Goal: Contribute content: Add original content to the website for others to see

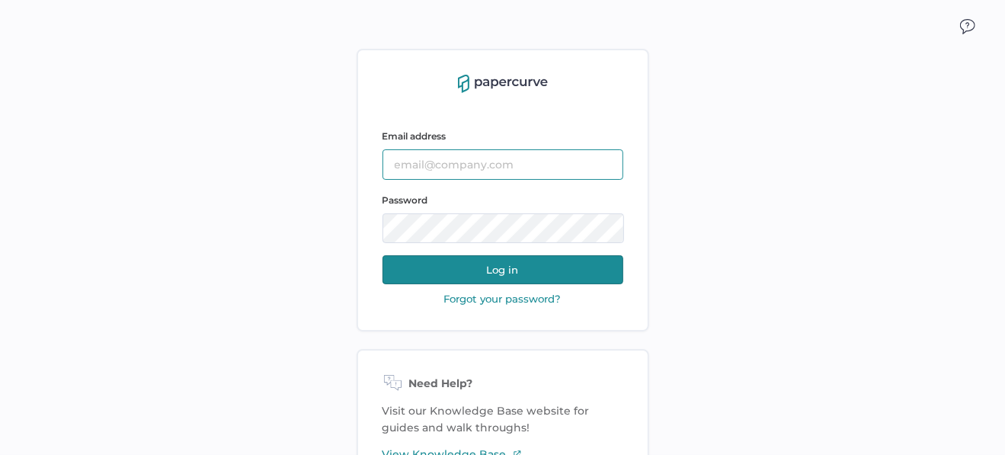
type input "sclement@saolrx.com"
click at [491, 271] on button "Log in" at bounding box center [502, 269] width 241 height 29
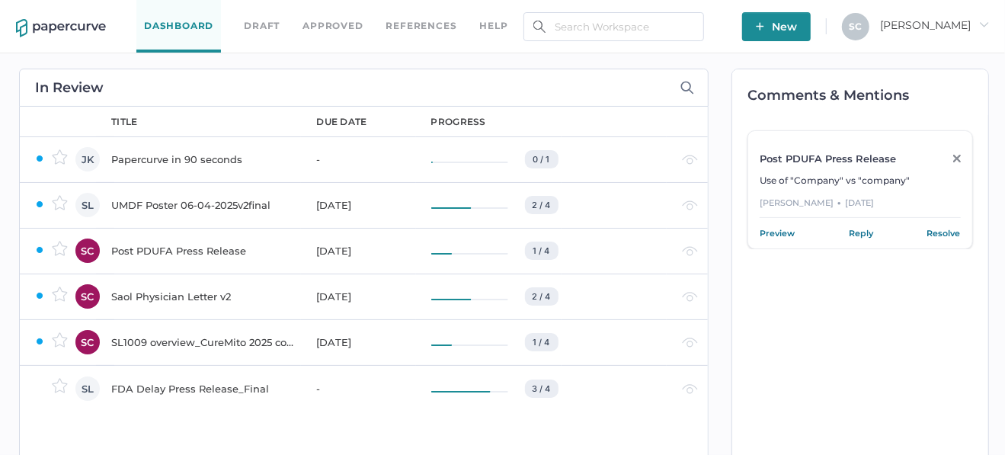
click at [810, 26] on button "New" at bounding box center [776, 26] width 69 height 29
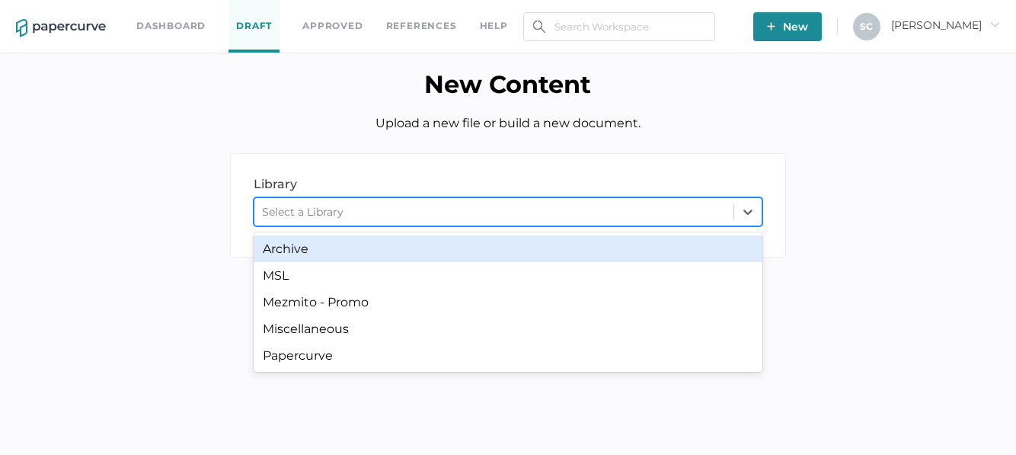
click at [326, 209] on div "Select a Library" at bounding box center [302, 212] width 81 height 14
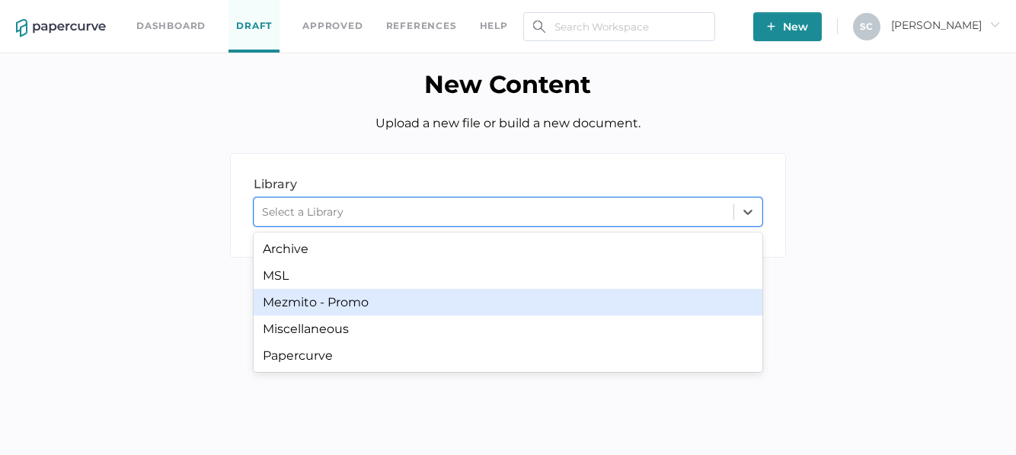
click at [316, 300] on div "Mezmito - Promo" at bounding box center [508, 302] width 509 height 27
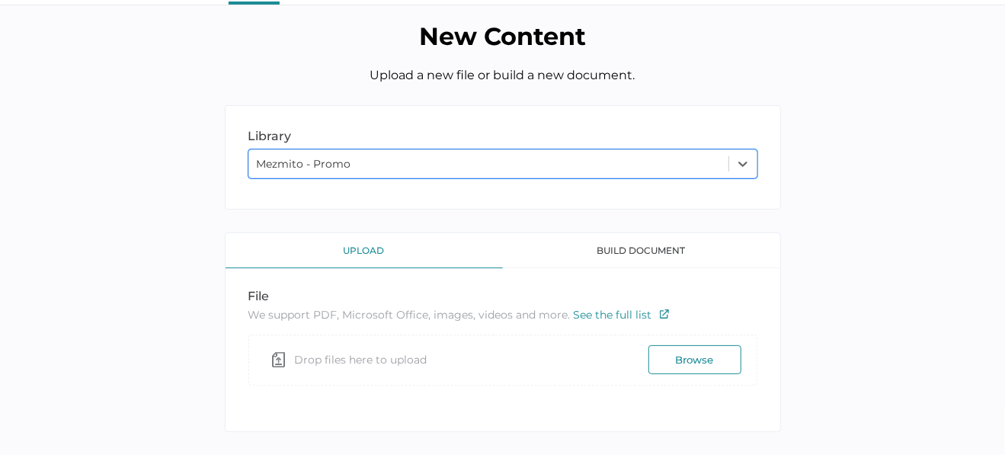
scroll to position [69, 0]
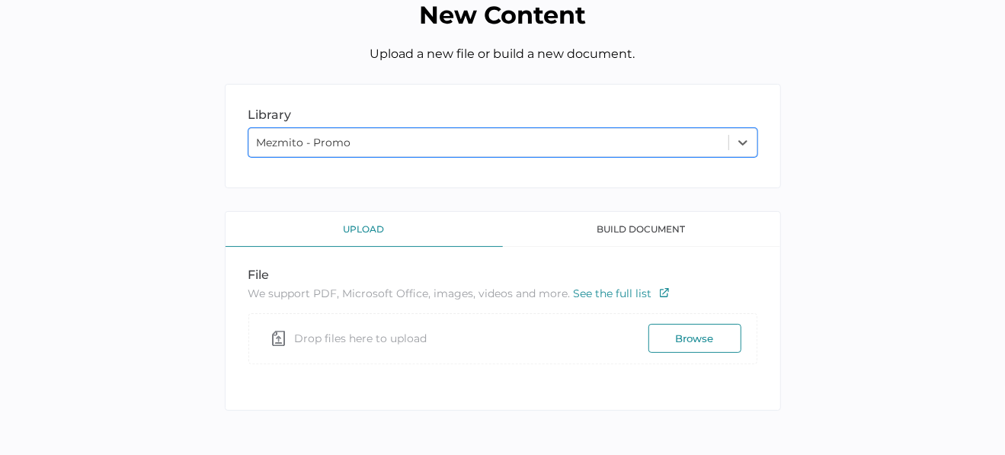
click at [669, 335] on button "Browse" at bounding box center [694, 338] width 93 height 29
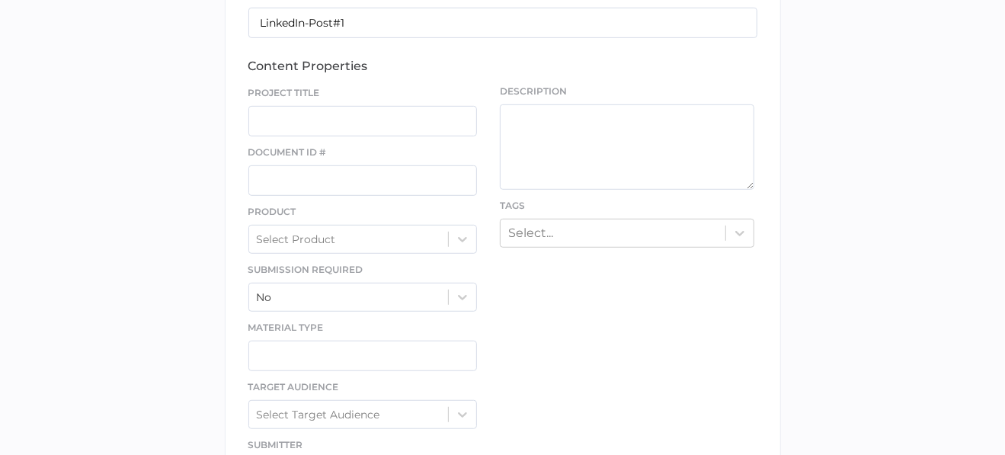
scroll to position [451, 0]
click at [267, 117] on input "text" at bounding box center [362, 119] width 229 height 30
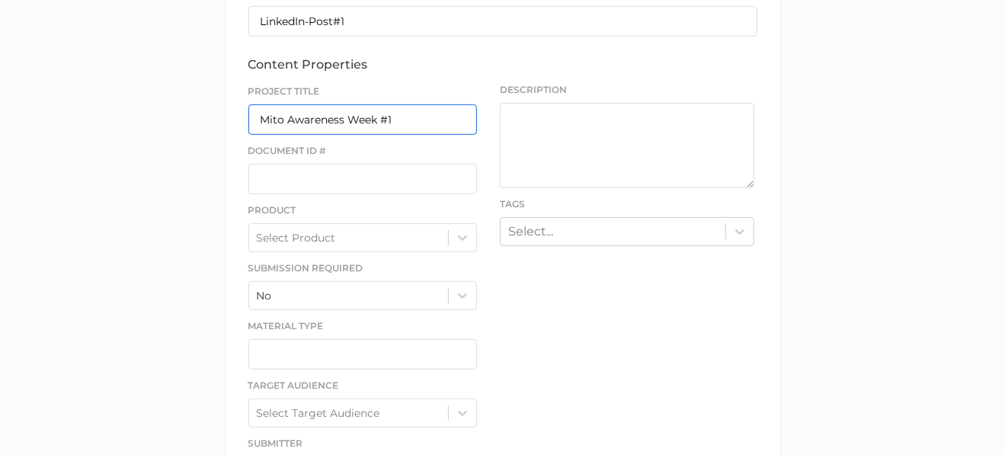
type input "Mito Awareness Week #1"
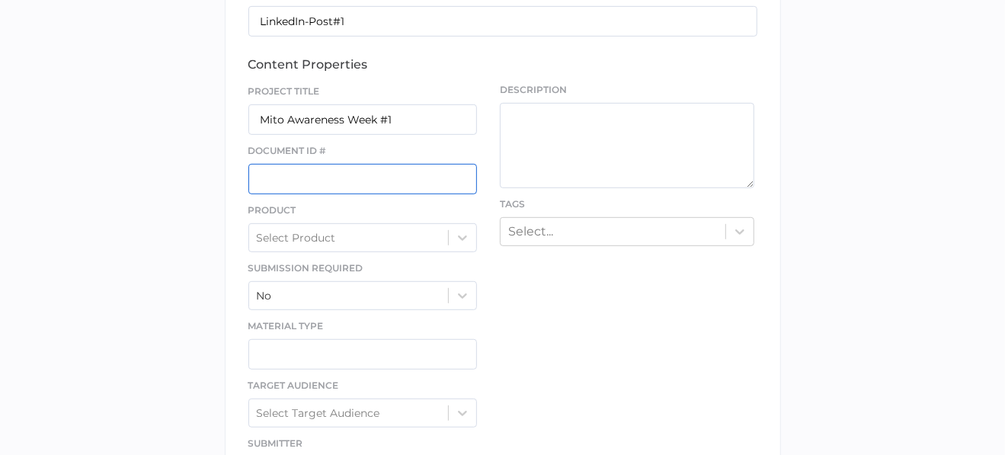
click at [270, 184] on input "text" at bounding box center [362, 179] width 229 height 30
type input "ST-P207-3016-01"
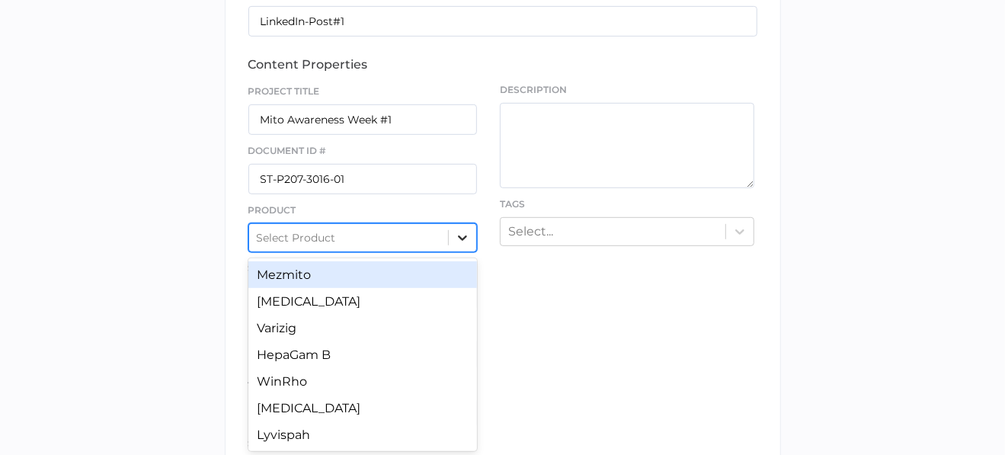
click at [460, 236] on icon at bounding box center [462, 237] width 15 height 15
click at [324, 280] on div "Mezmito" at bounding box center [362, 274] width 229 height 27
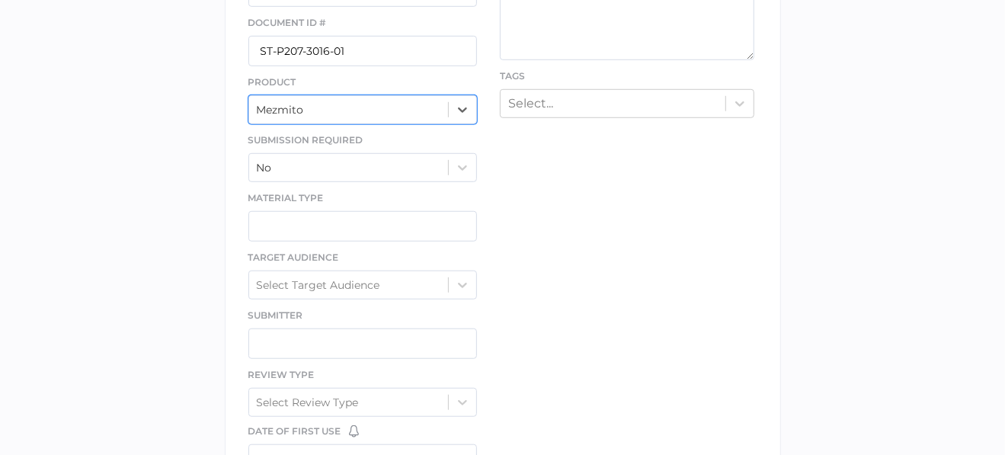
scroll to position [603, 0]
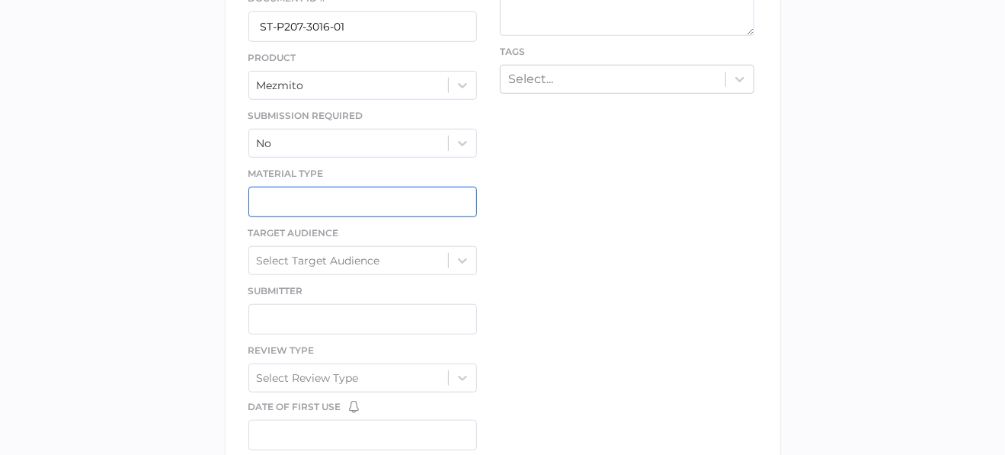
click at [286, 200] on input "text" at bounding box center [362, 202] width 229 height 30
type input "Social Media"
click at [460, 262] on icon at bounding box center [462, 260] width 15 height 15
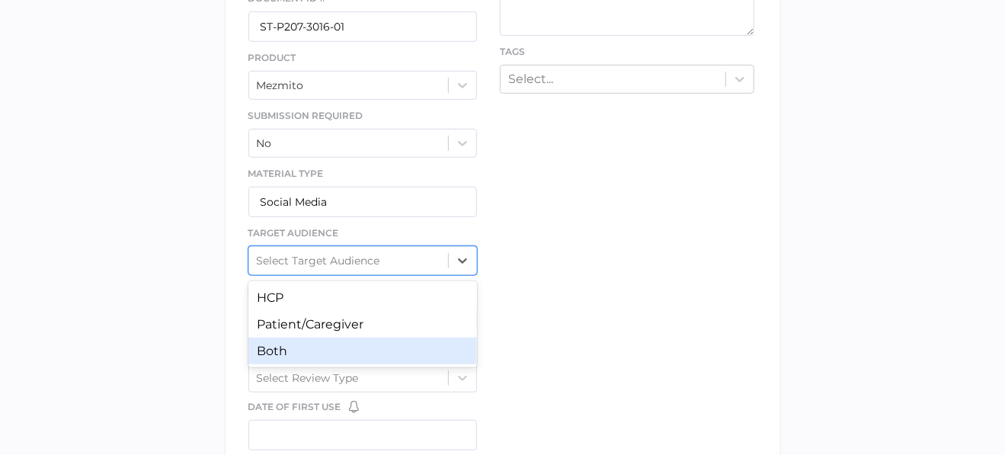
click at [306, 353] on div "Both" at bounding box center [362, 350] width 229 height 27
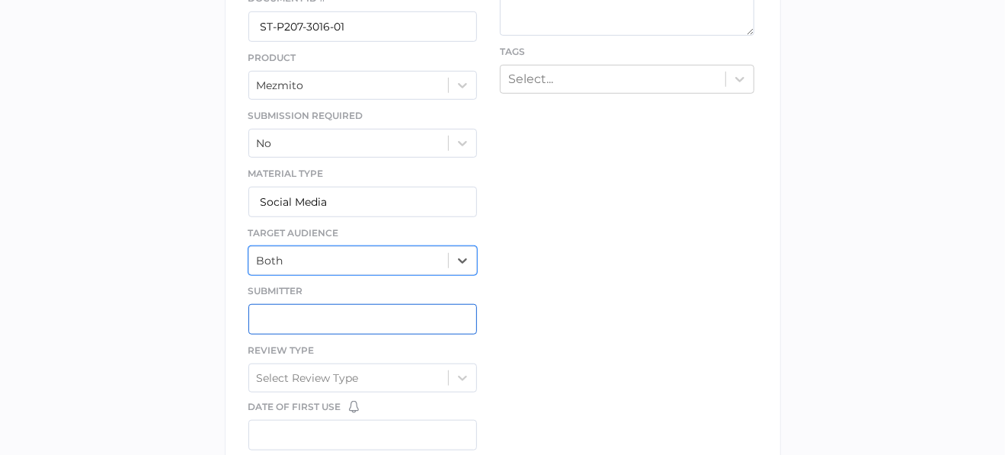
click at [304, 321] on input "text" at bounding box center [362, 319] width 229 height 30
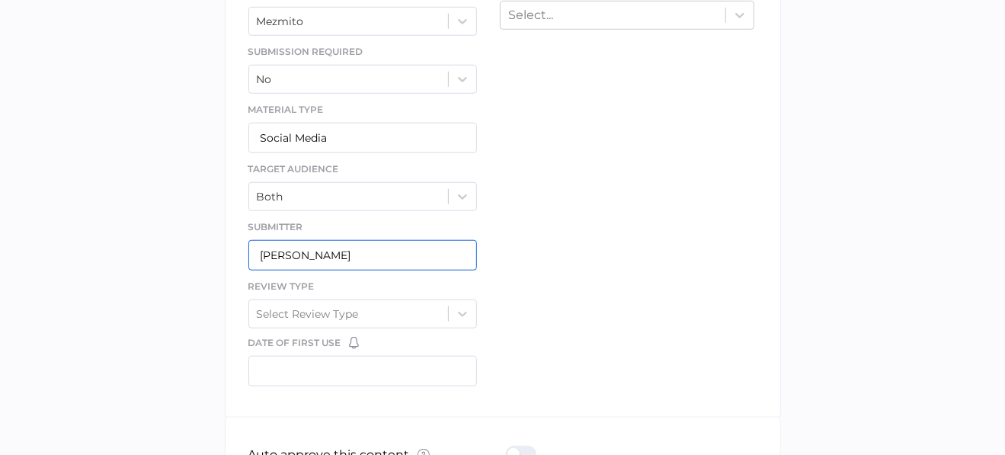
scroll to position [756, 0]
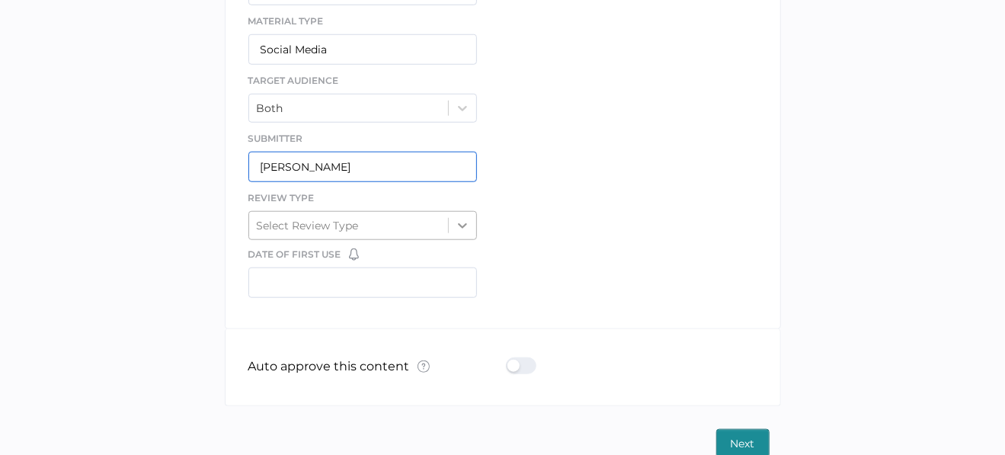
type input "Sue Clement"
click at [462, 220] on icon at bounding box center [462, 225] width 15 height 15
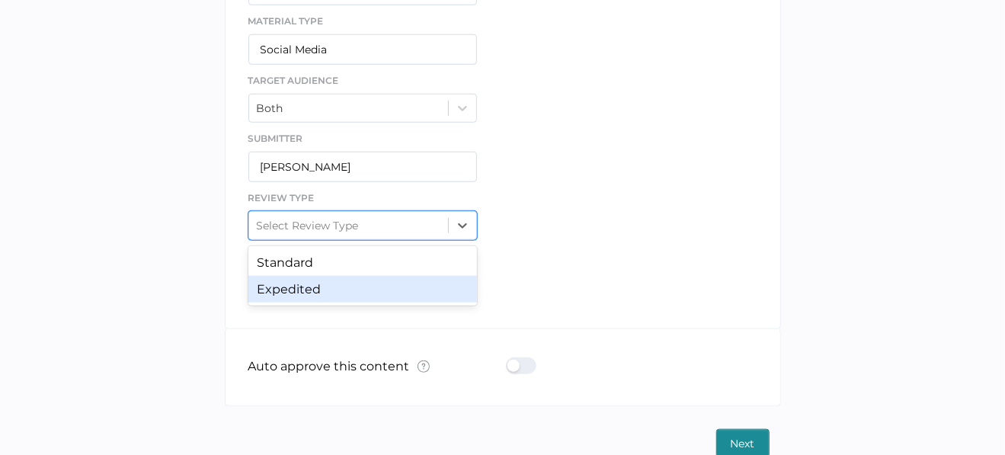
click at [343, 291] on div "Expedited" at bounding box center [362, 289] width 229 height 27
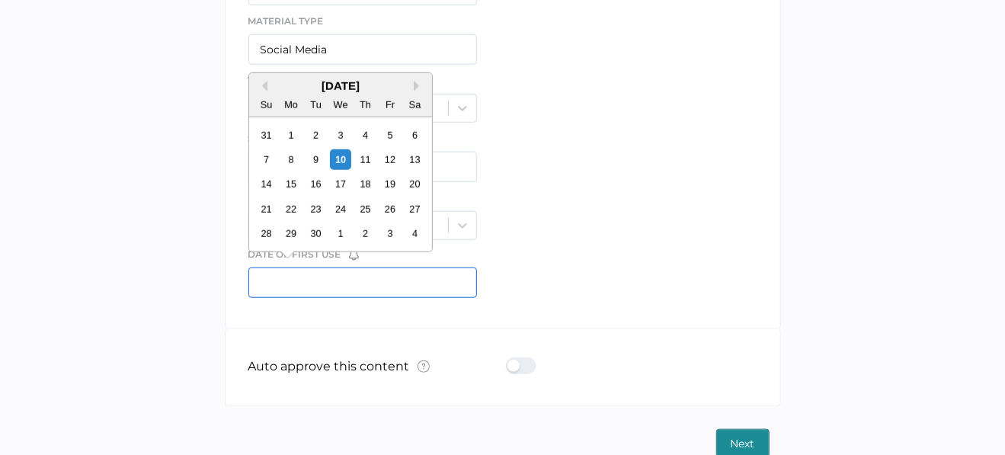
click at [313, 282] on input "text" at bounding box center [362, 282] width 229 height 30
click at [292, 187] on div "15" at bounding box center [290, 184] width 21 height 21
type input "09/15/2025"
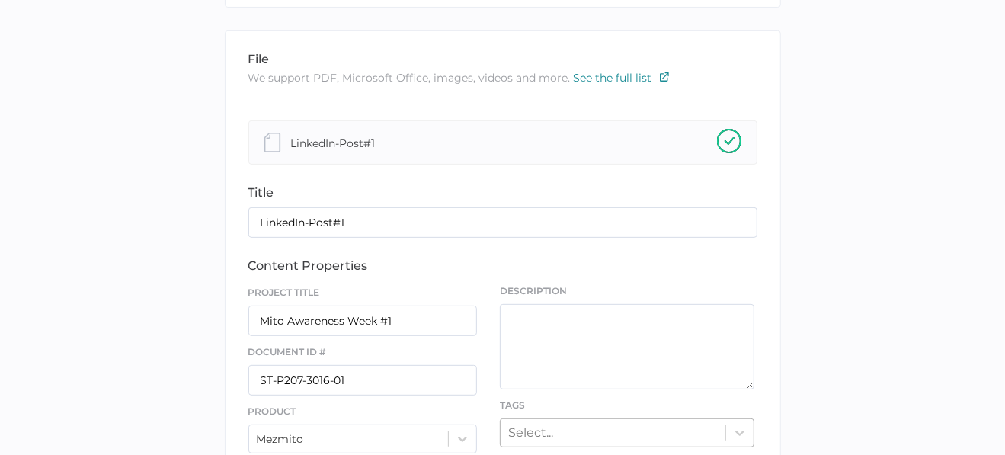
scroll to position [451, 0]
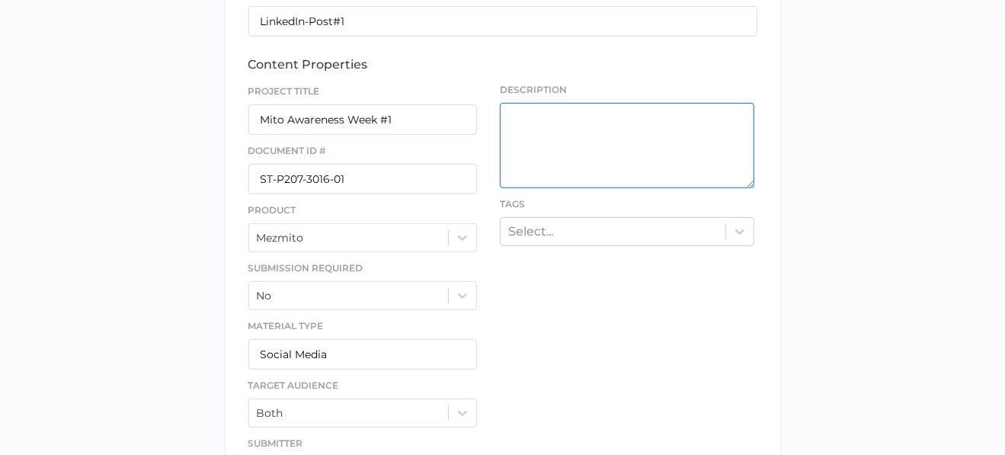
click at [529, 124] on textarea at bounding box center [627, 145] width 254 height 85
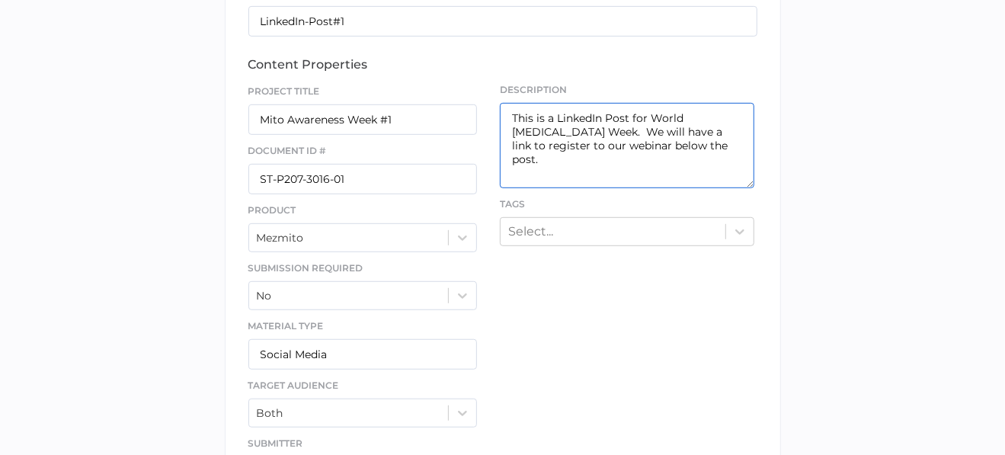
drag, startPoint x: 511, startPoint y: 115, endPoint x: 580, endPoint y: 164, distance: 84.7
click at [580, 164] on textarea "This is a LinkedIn Post for World Mitochondrial Disease Week. We will have a li…" at bounding box center [627, 145] width 254 height 85
click at [605, 165] on textarea "This is a LinkedIn Post for World Mitochondrial Disease Week. We will have a li…" at bounding box center [627, 145] width 254 height 85
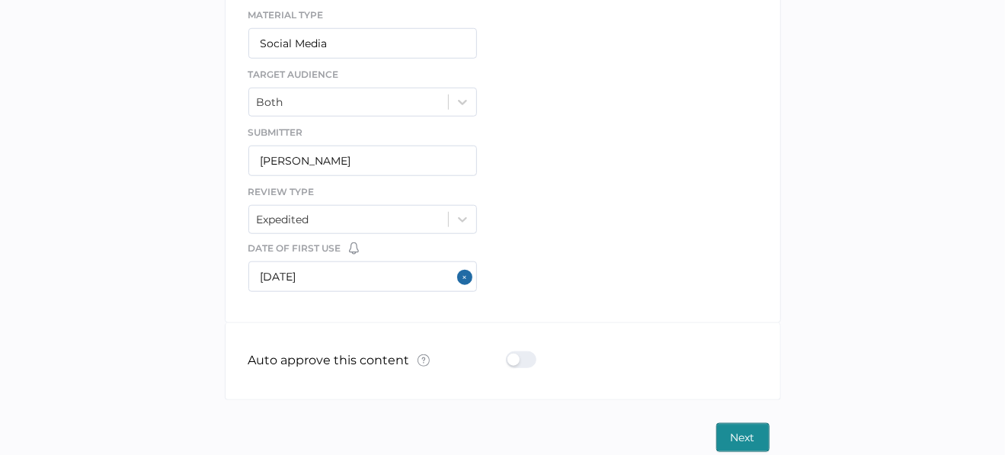
scroll to position [774, 0]
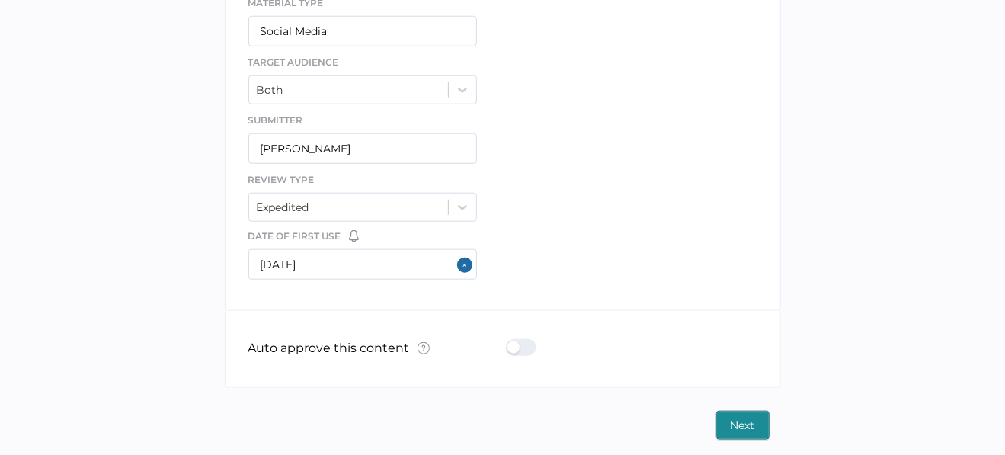
type textarea "This is a LinkedIn Post for World Mitochondrial Disease Week. We will have a li…"
click at [731, 420] on span "Next" at bounding box center [742, 424] width 24 height 27
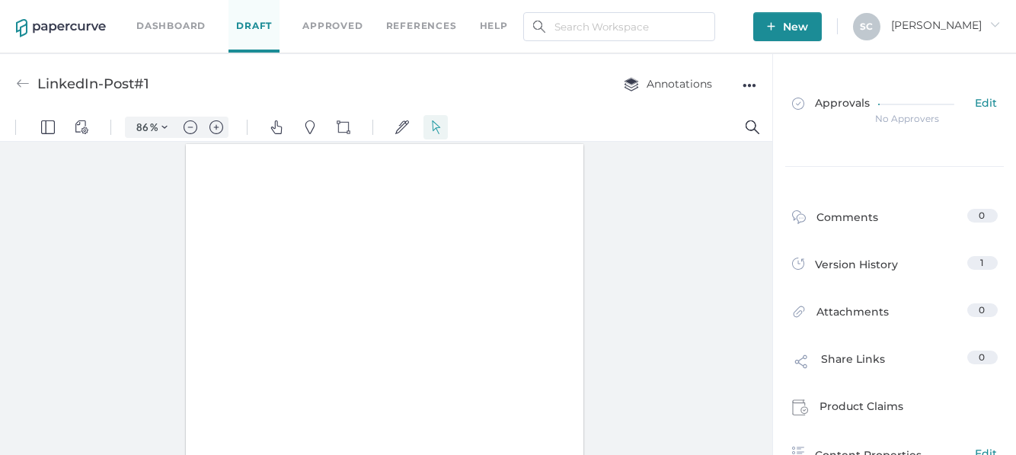
type input "86"
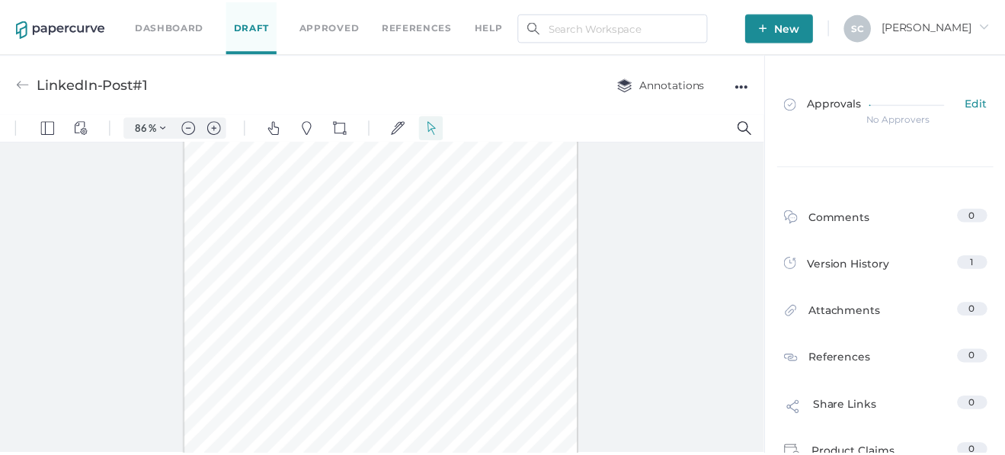
scroll to position [81, 0]
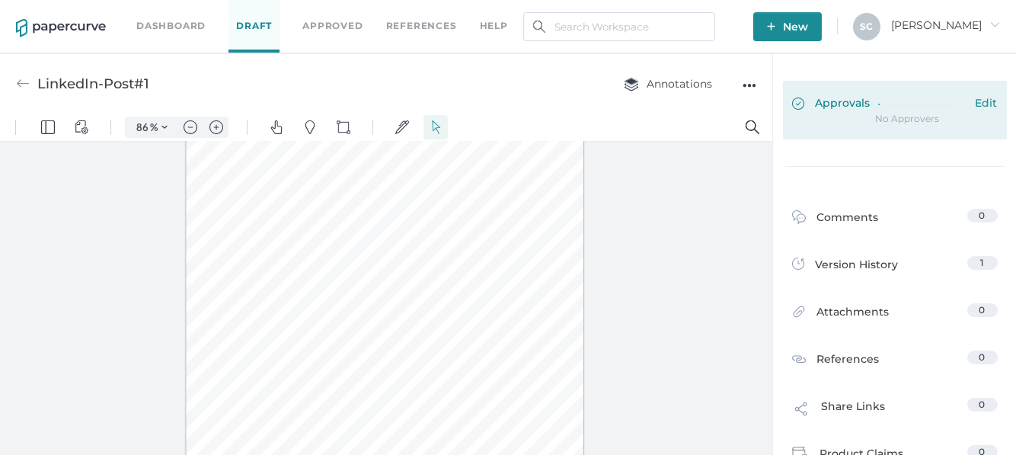
click at [976, 103] on span "Edit" at bounding box center [987, 104] width 22 height 17
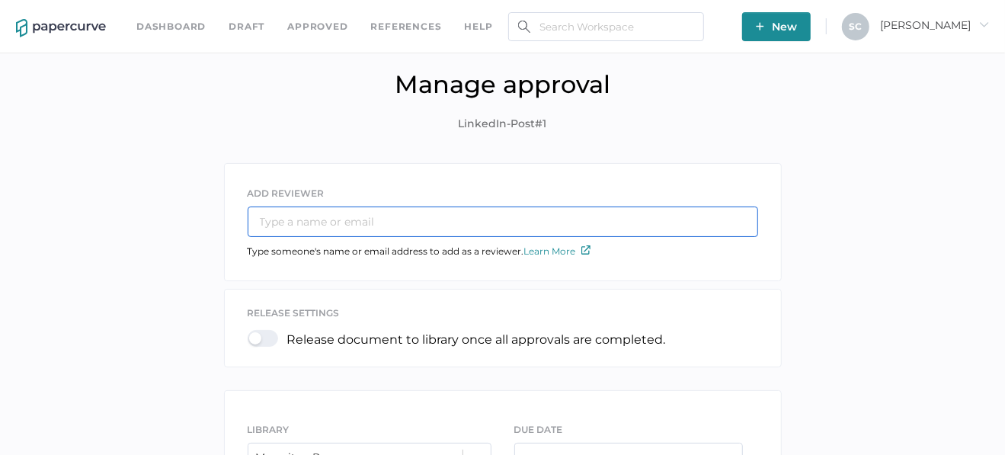
click at [407, 215] on input "text" at bounding box center [503, 221] width 510 height 30
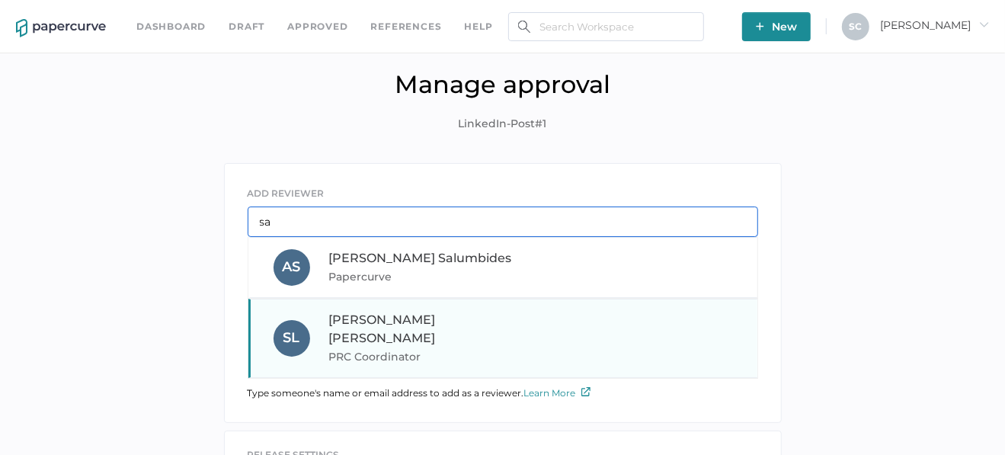
type input "sa"
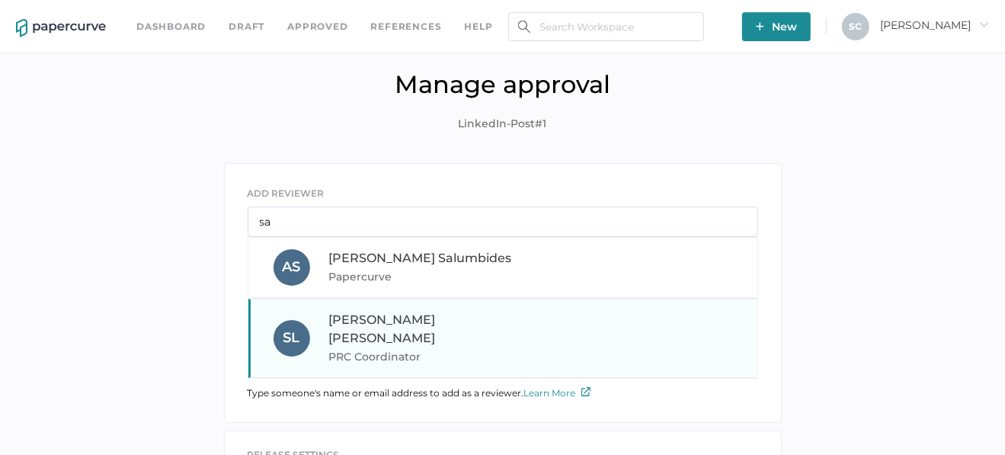
click at [385, 314] on span "Sandy Lee" at bounding box center [382, 328] width 107 height 33
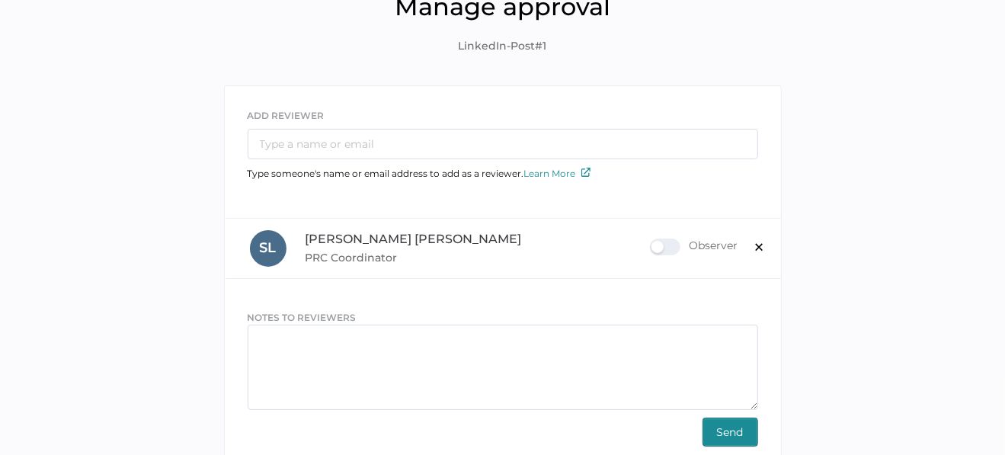
scroll to position [228, 0]
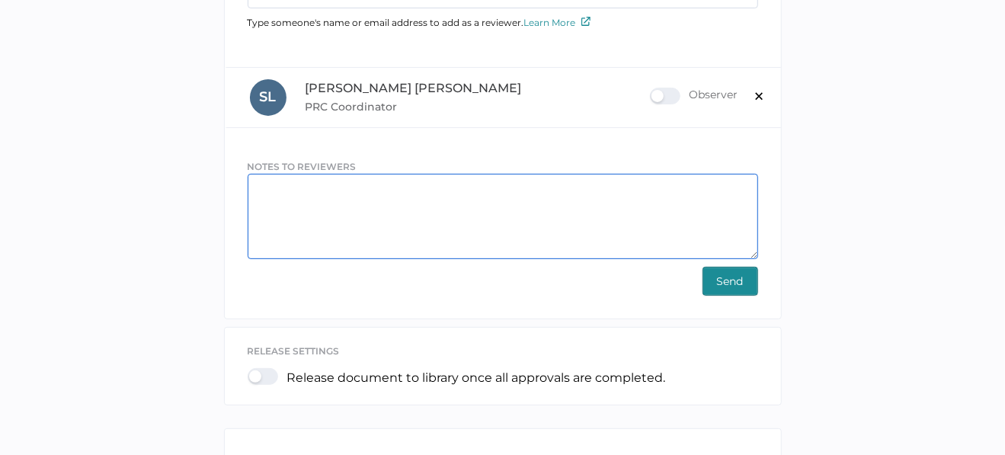
click at [270, 187] on textarea at bounding box center [503, 216] width 510 height 85
paste textarea "This is a LinkedIn Post for World Mitochondrial Disease Week. We will have a li…"
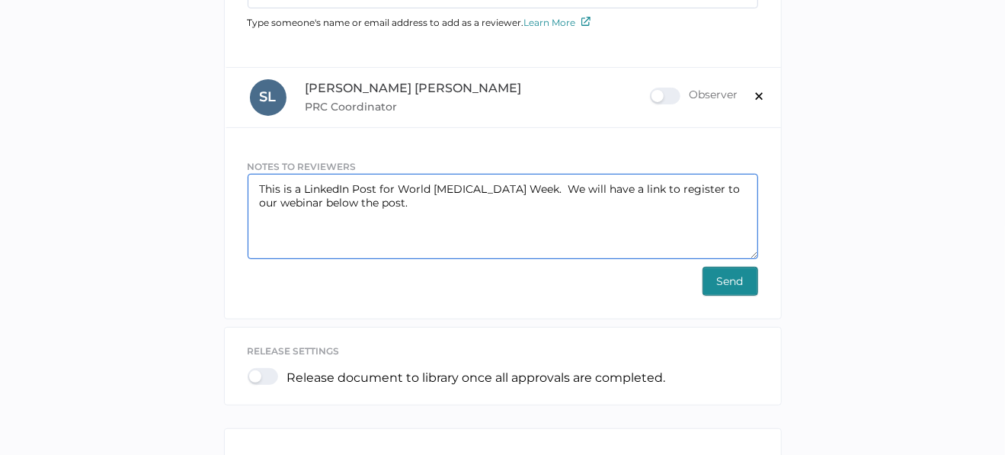
type textarea "This is a LinkedIn Post for World Mitochondrial Disease Week. We will have a li…"
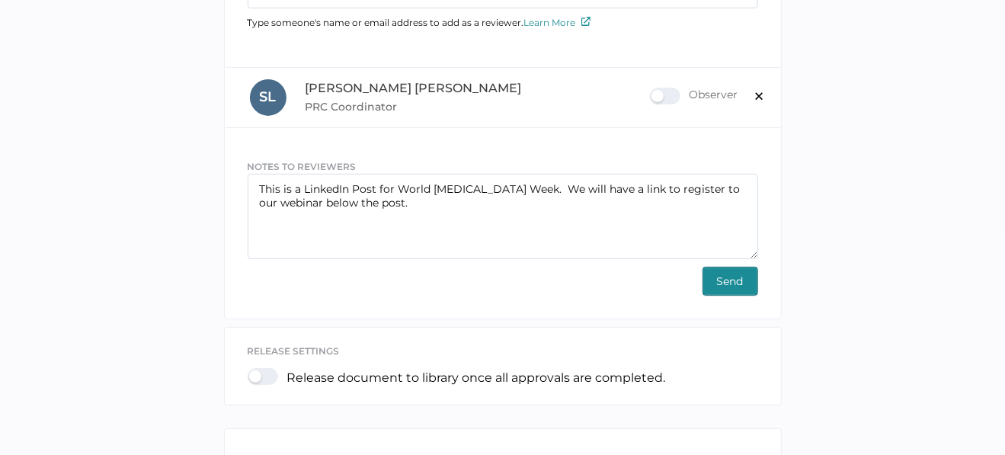
click at [727, 274] on span "Send" at bounding box center [730, 280] width 27 height 27
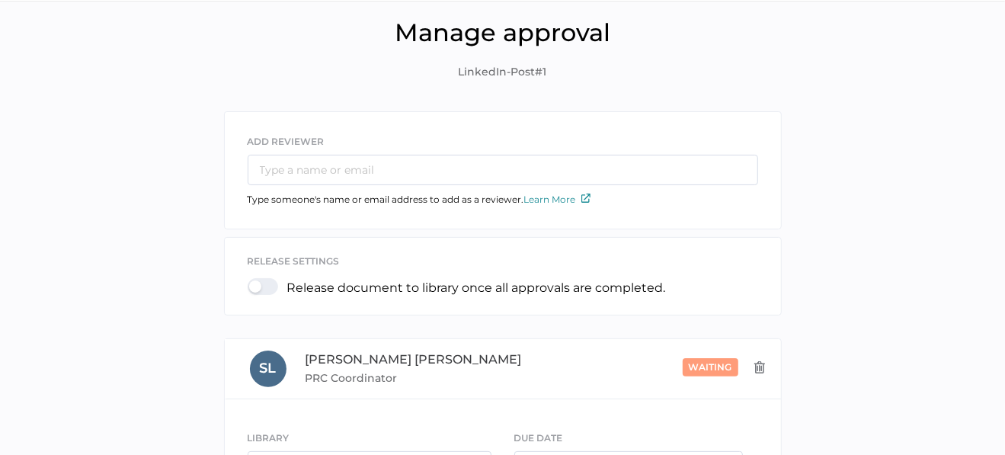
scroll to position [0, 0]
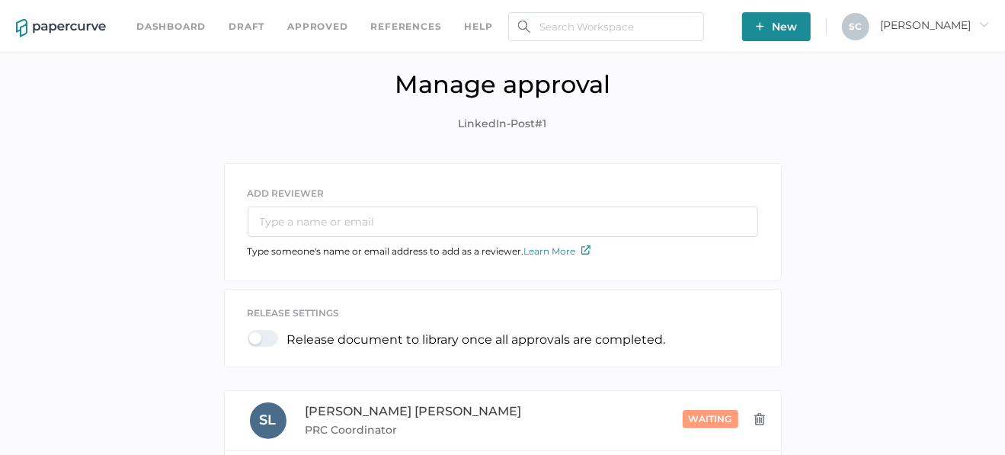
click at [764, 30] on img "button" at bounding box center [760, 26] width 8 height 8
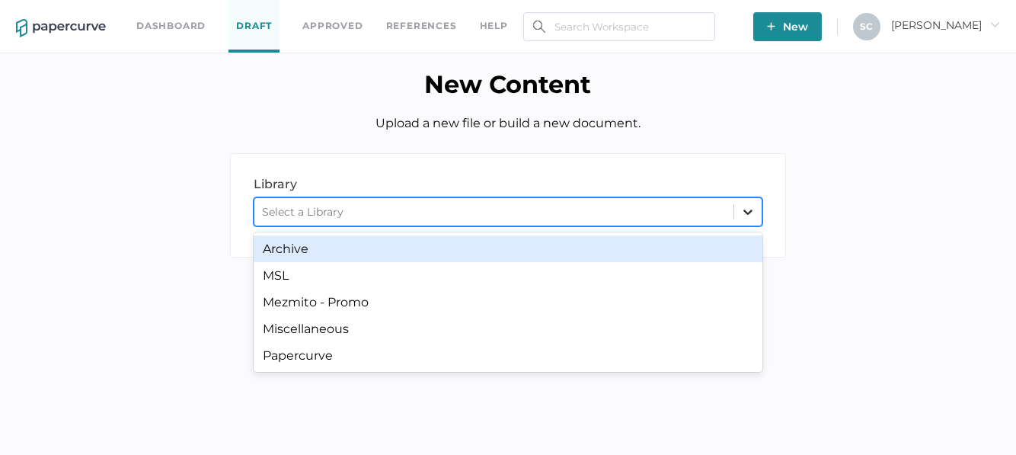
click at [753, 218] on icon at bounding box center [747, 211] width 15 height 15
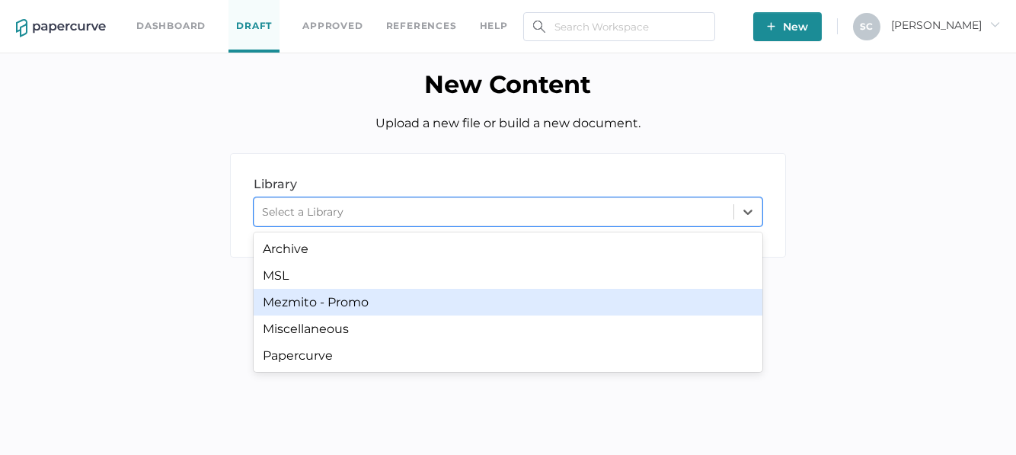
click at [398, 306] on div "Mezmito - Promo" at bounding box center [508, 302] width 509 height 27
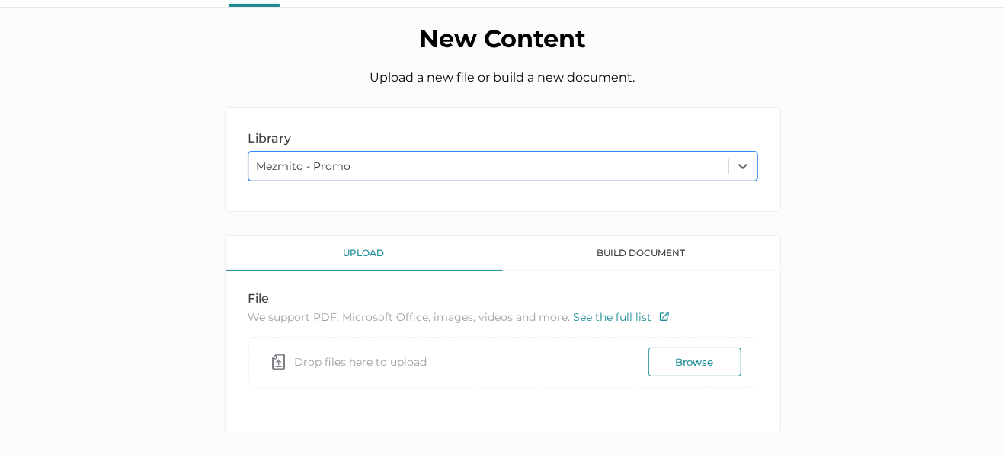
scroll to position [69, 0]
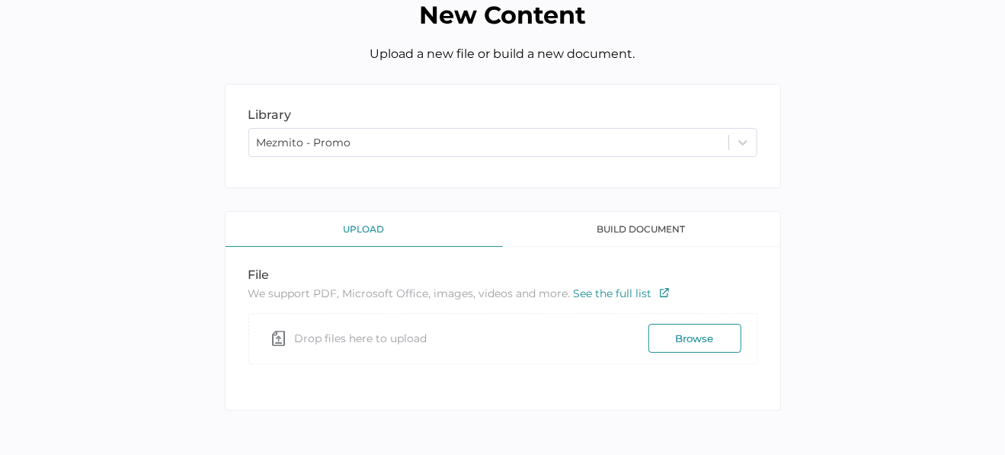
click at [676, 334] on button "Browse" at bounding box center [694, 338] width 93 height 29
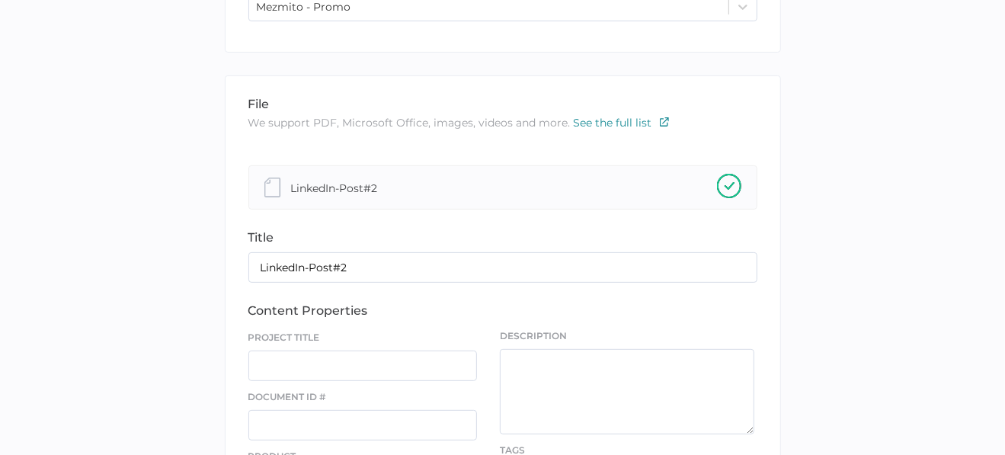
scroll to position [299, 0]
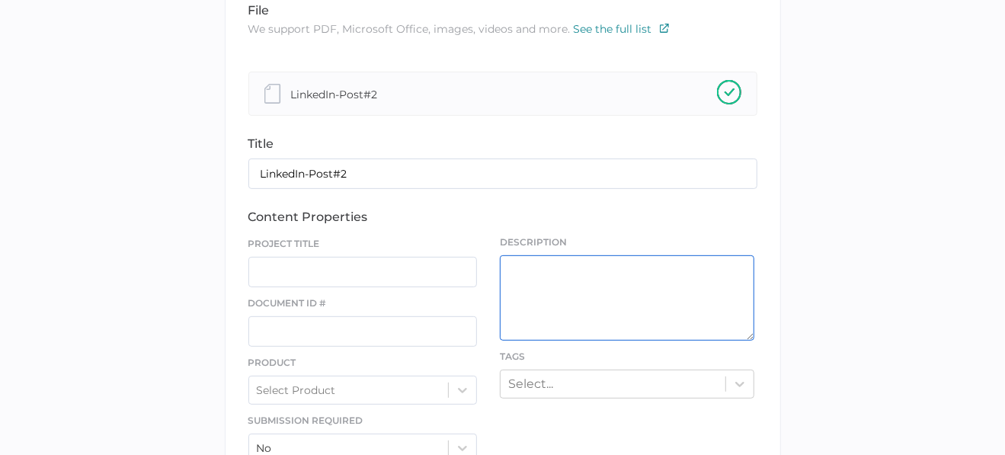
click at [505, 260] on textarea at bounding box center [627, 297] width 254 height 85
paste textarea "This is a LinkedIn Post for World Mitochondrial Disease Week. We will have a li…"
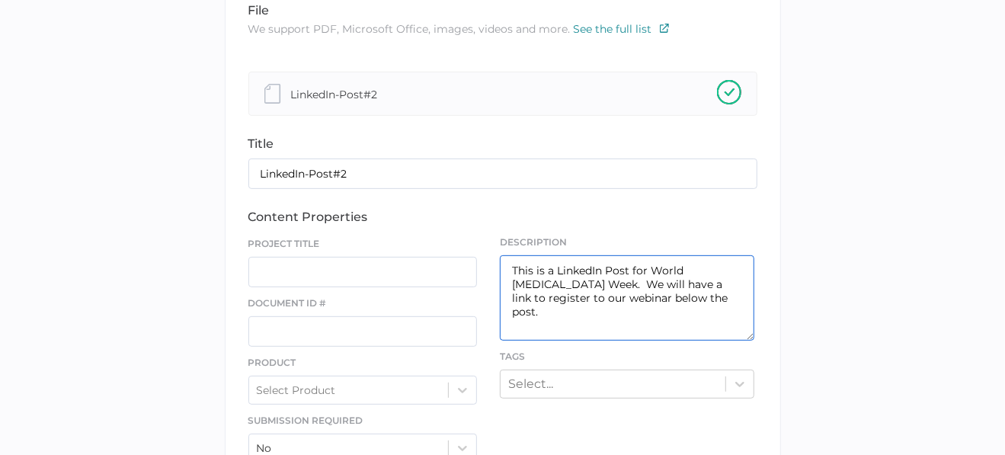
type textarea "This is a LinkedIn Post for World Mitochondrial Disease Week. We will have a li…"
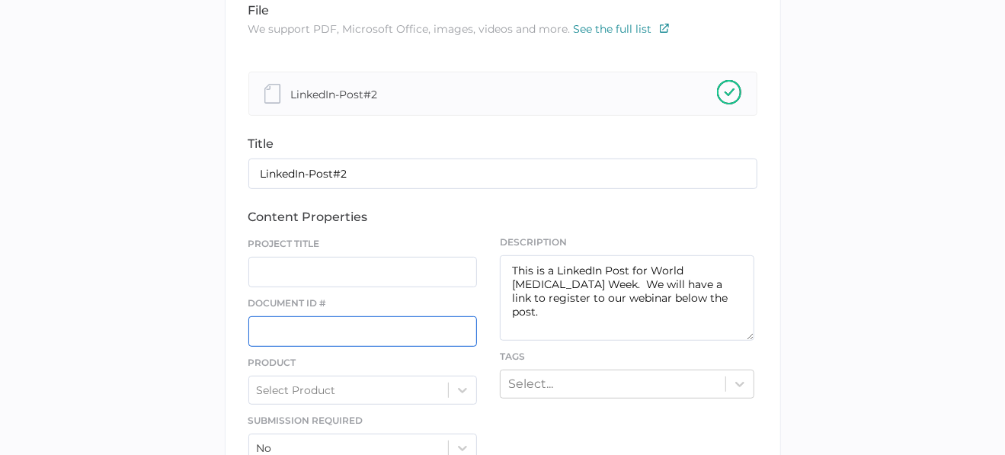
click at [283, 321] on input "text" at bounding box center [362, 331] width 229 height 30
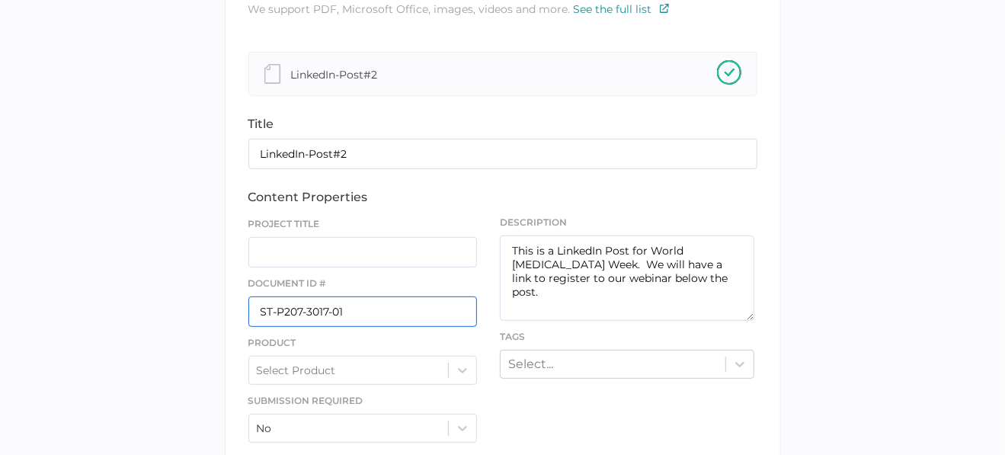
scroll to position [374, 0]
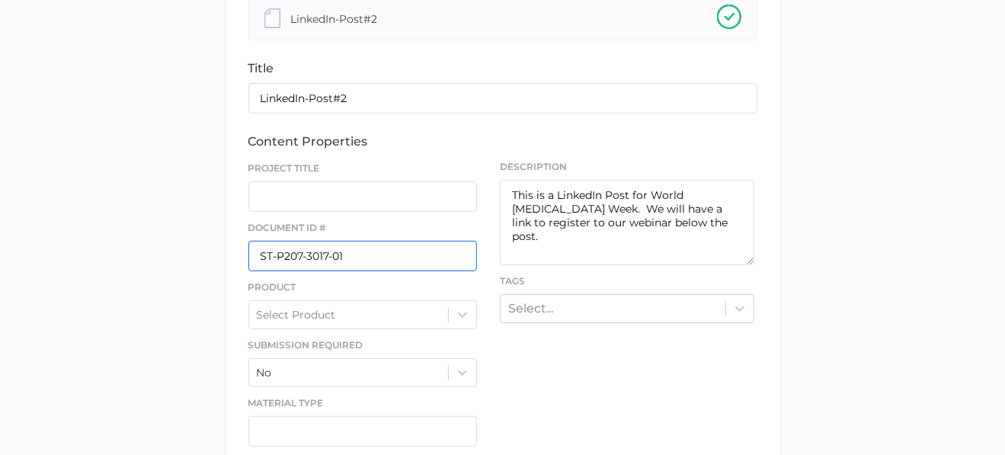
type input "ST-P207-3017-01"
click at [292, 191] on input "text" at bounding box center [362, 196] width 229 height 30
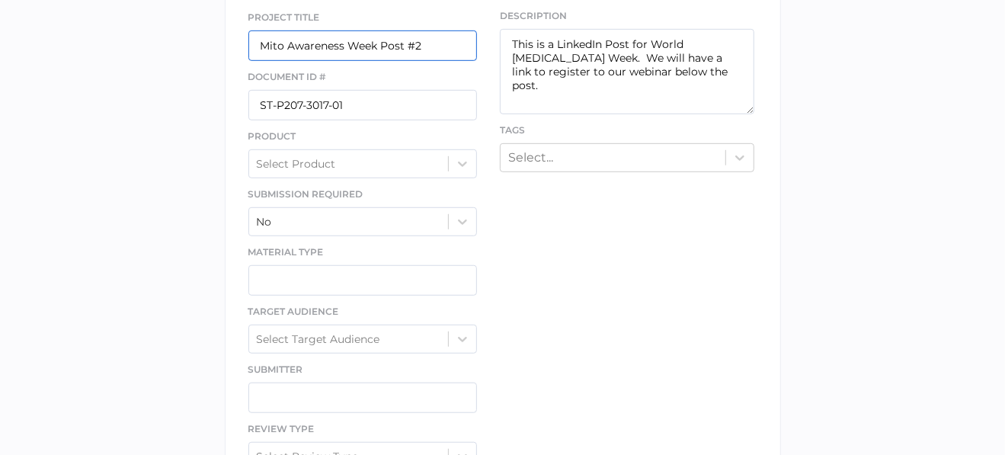
scroll to position [526, 0]
type input "Mito Awareness Week Post #2"
click at [453, 158] on div at bounding box center [462, 162] width 27 height 27
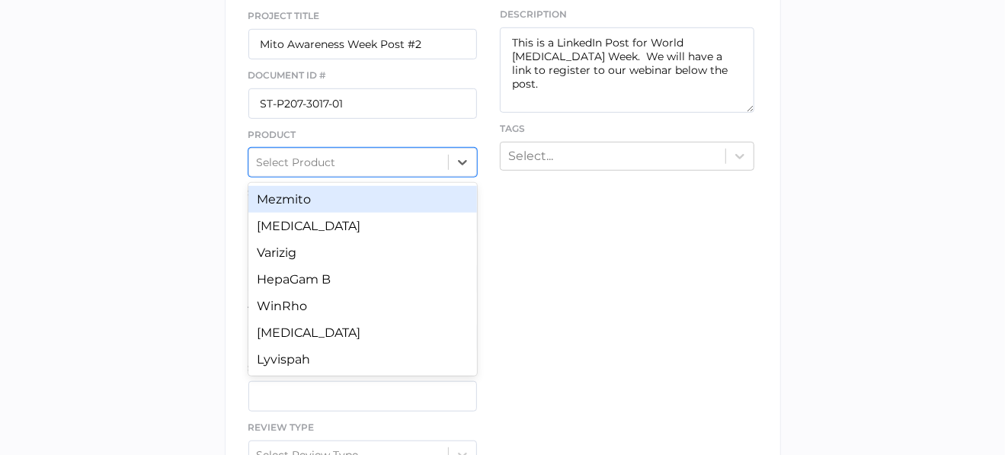
click at [332, 200] on div "Mezmito" at bounding box center [362, 199] width 229 height 27
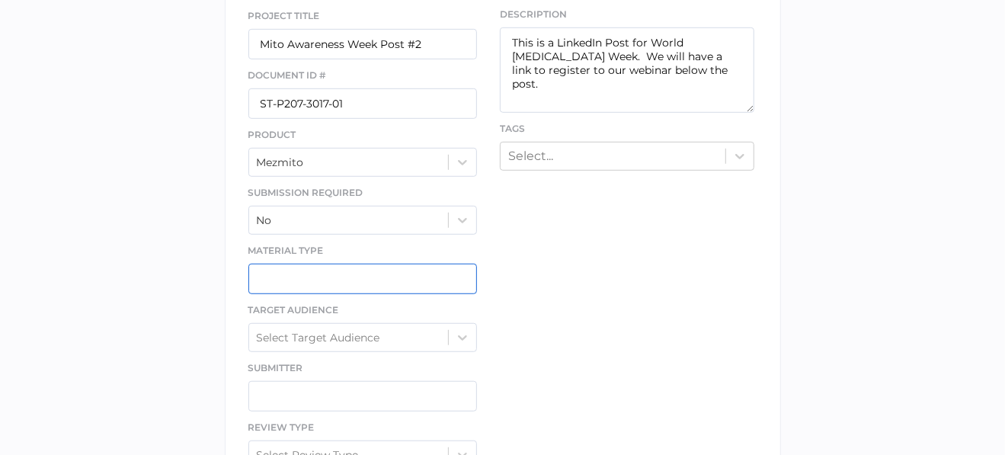
click at [353, 271] on input "text" at bounding box center [362, 279] width 229 height 30
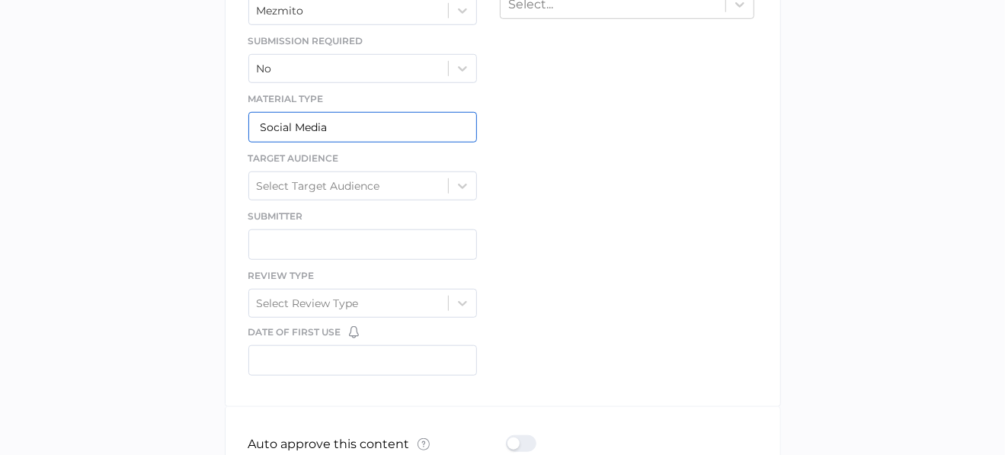
scroll to position [679, 0]
type input "Social Media"
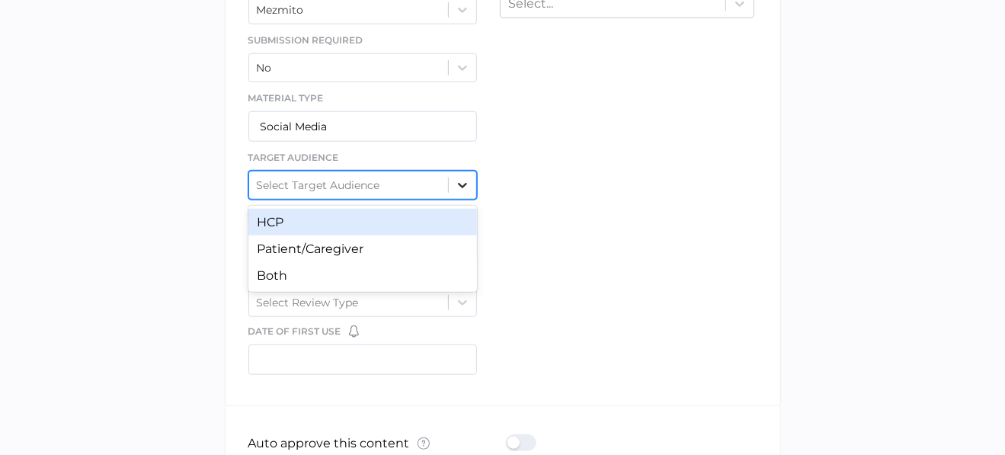
click at [453, 176] on div at bounding box center [462, 184] width 27 height 27
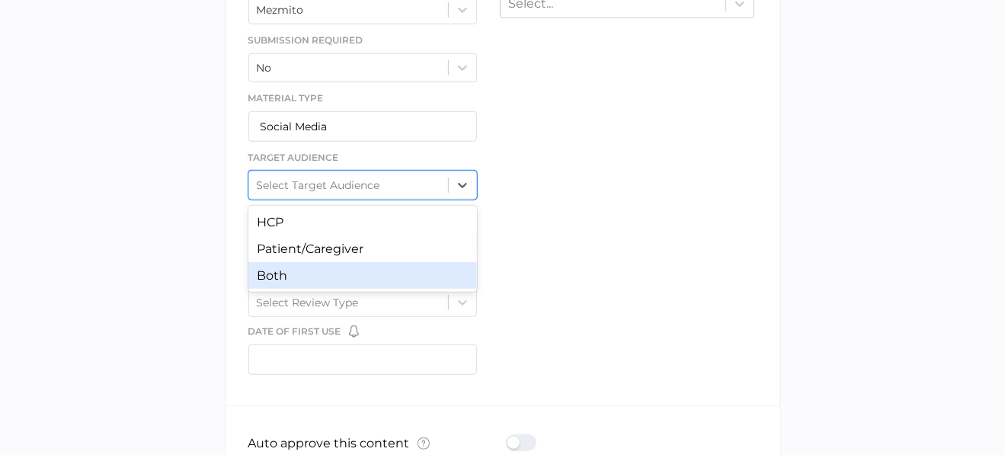
click at [371, 264] on div "Both" at bounding box center [362, 275] width 229 height 27
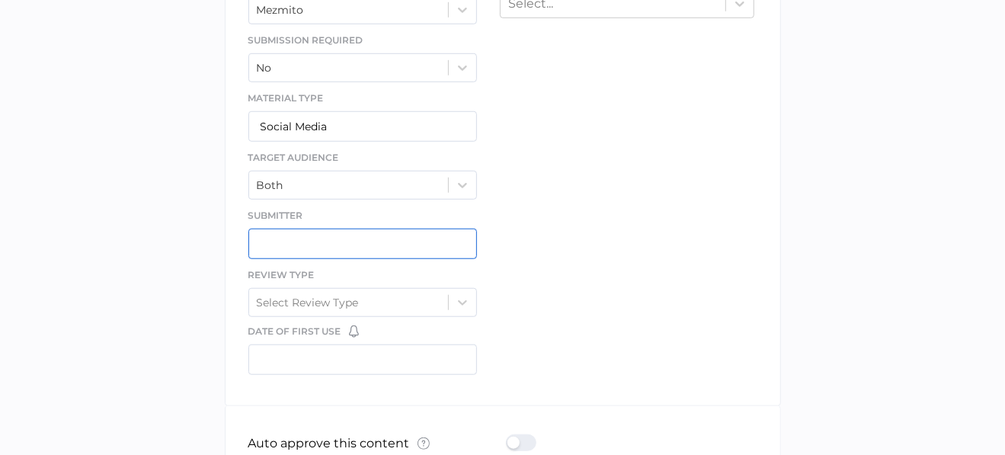
click at [291, 239] on input "text" at bounding box center [362, 243] width 229 height 30
type input "Sue Clement"
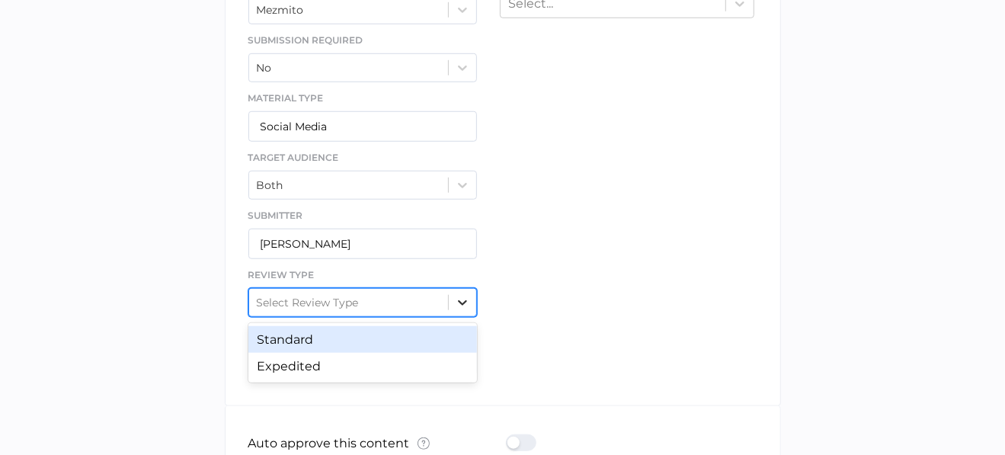
click at [457, 298] on icon at bounding box center [462, 302] width 15 height 15
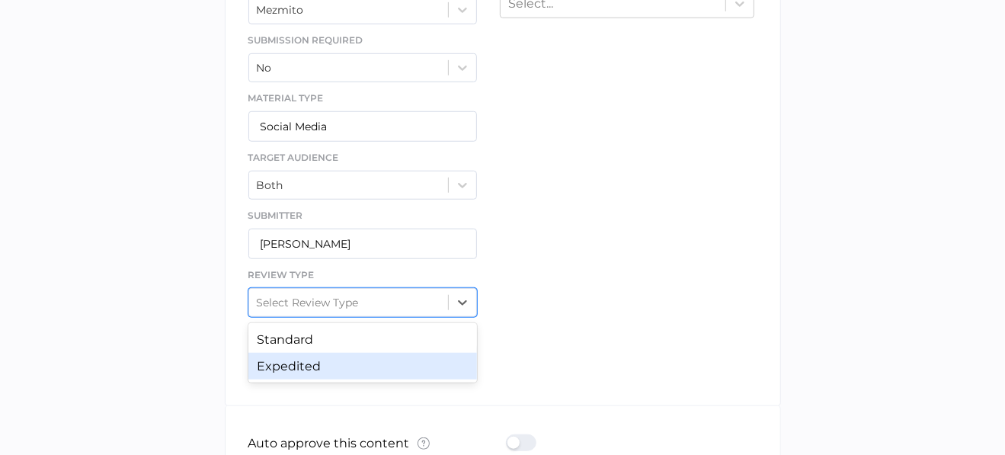
click at [349, 362] on div "Expedited" at bounding box center [362, 366] width 229 height 27
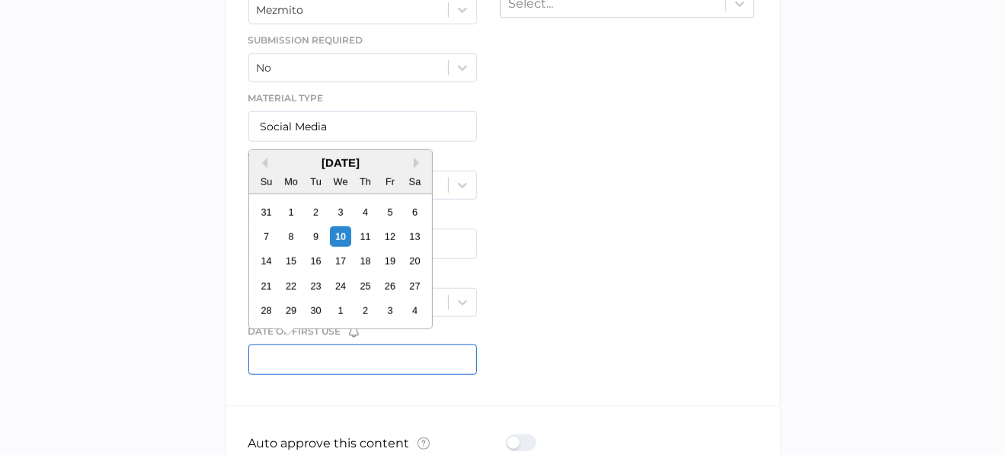
click at [299, 355] on input "text" at bounding box center [362, 359] width 229 height 30
click at [315, 265] on div "16" at bounding box center [315, 261] width 21 height 21
type input "09/16/2025"
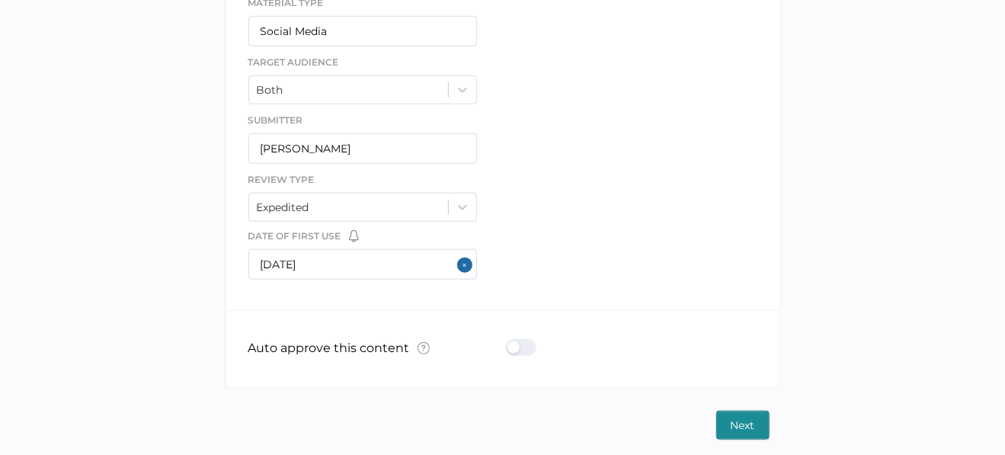
scroll to position [774, 0]
click at [741, 423] on span "Next" at bounding box center [742, 424] width 24 height 27
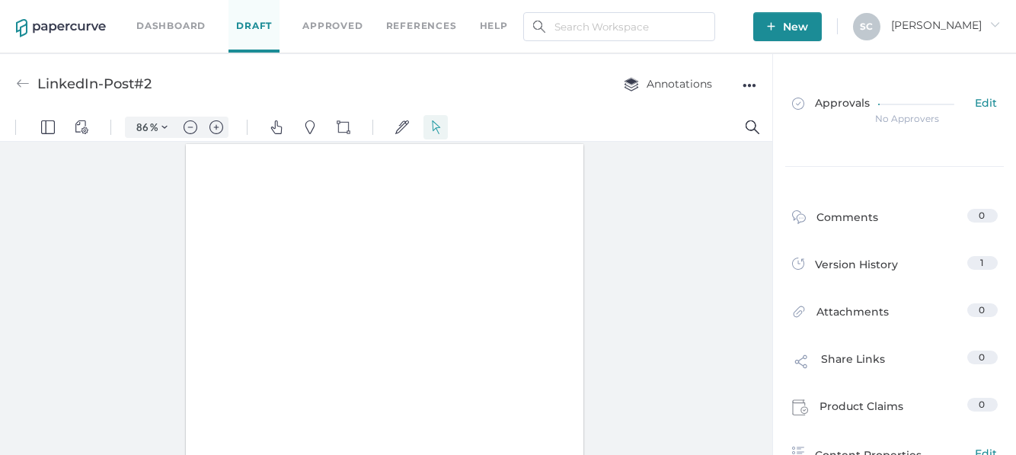
type input "86"
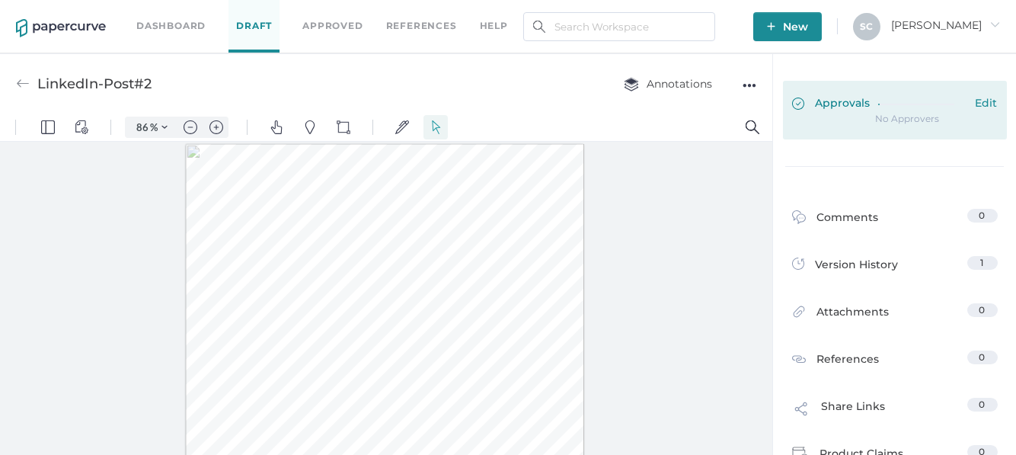
click at [979, 103] on span "Edit" at bounding box center [987, 104] width 22 height 17
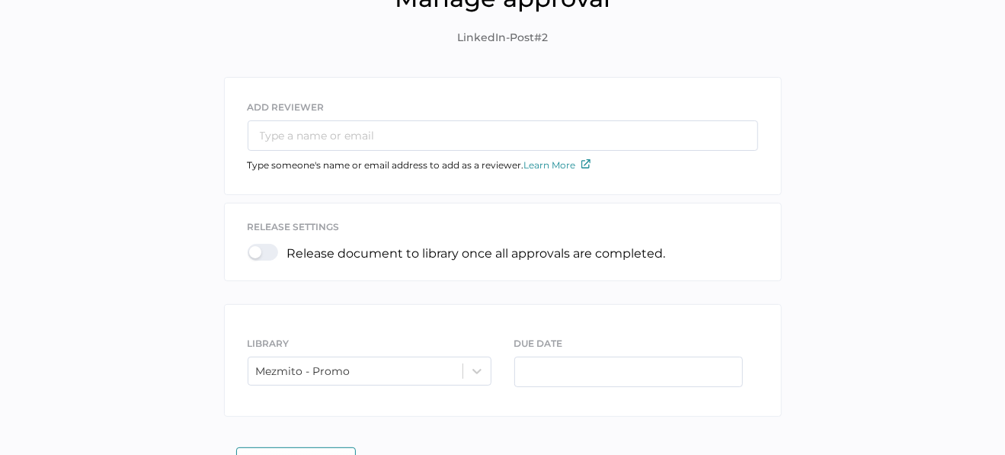
scroll to position [128, 0]
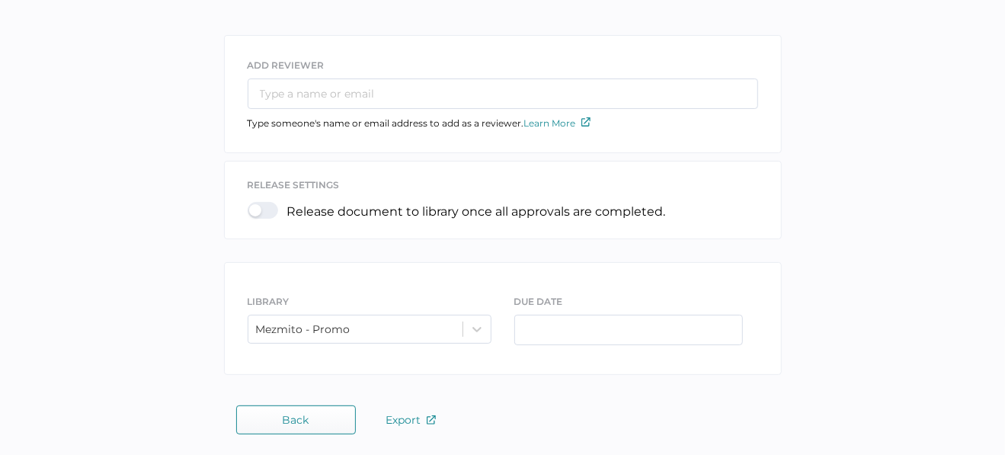
click at [302, 414] on span "Back" at bounding box center [296, 420] width 27 height 12
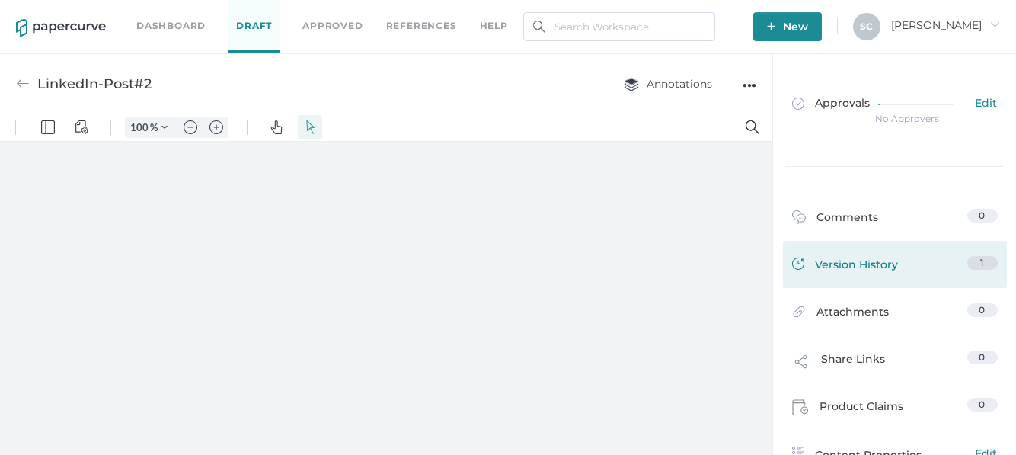
type input "86"
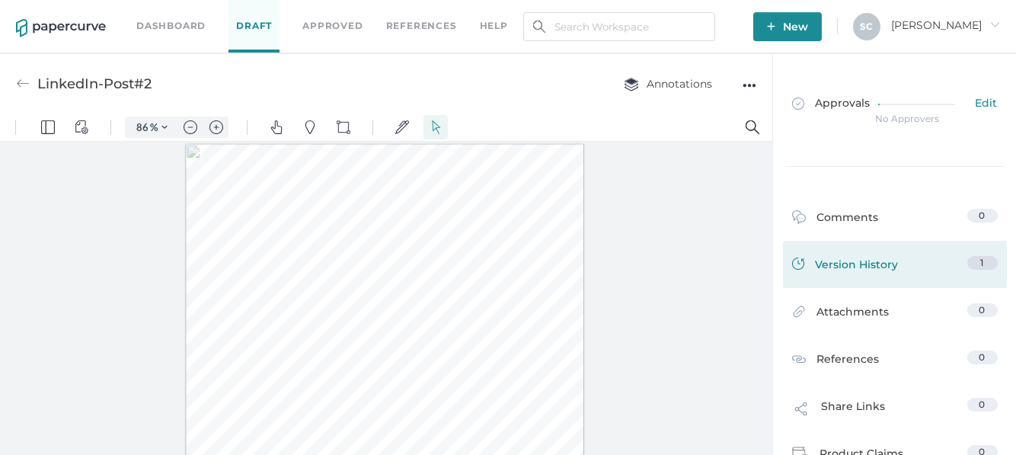
scroll to position [152, 0]
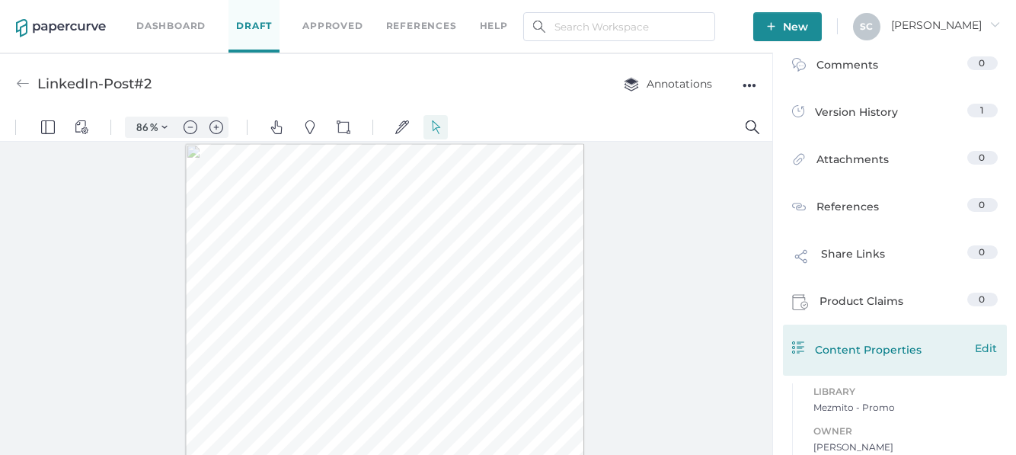
click at [986, 351] on span "Edit" at bounding box center [987, 348] width 22 height 17
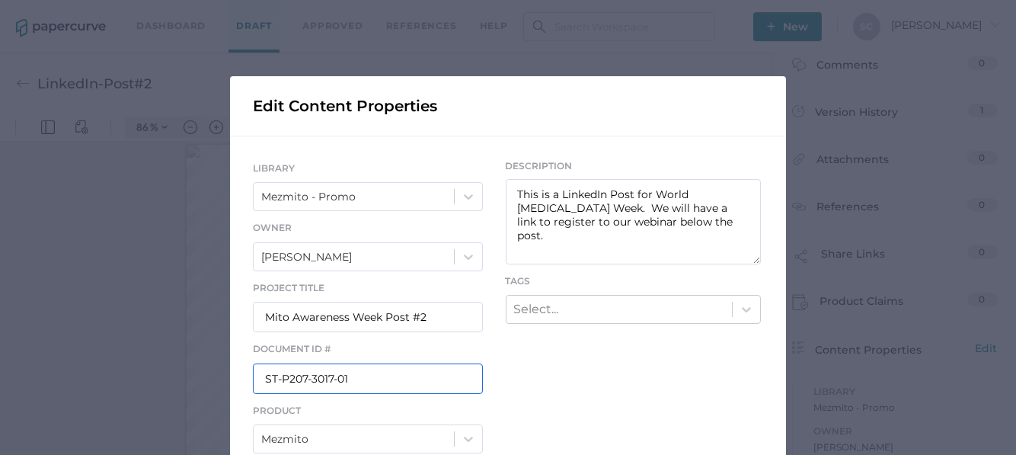
click at [322, 377] on input "ST-P207-3017-01" at bounding box center [368, 378] width 230 height 30
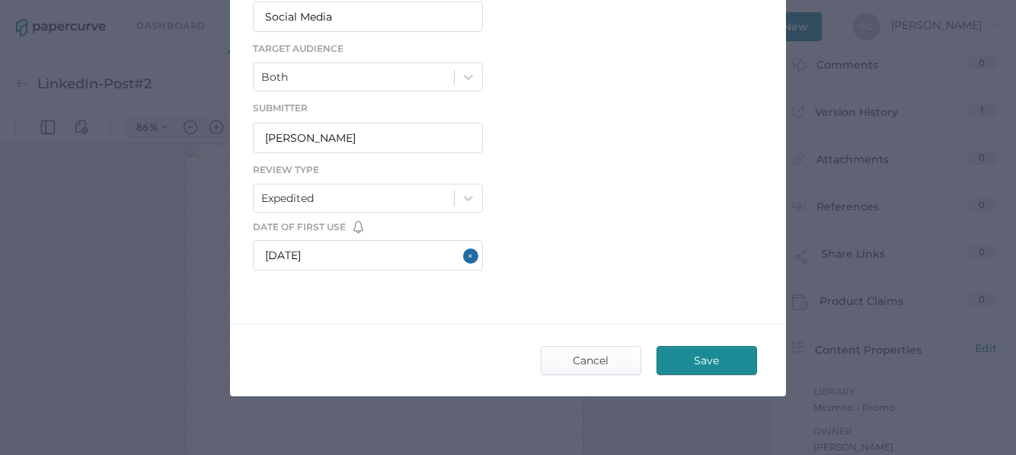
scroll to position [552, 0]
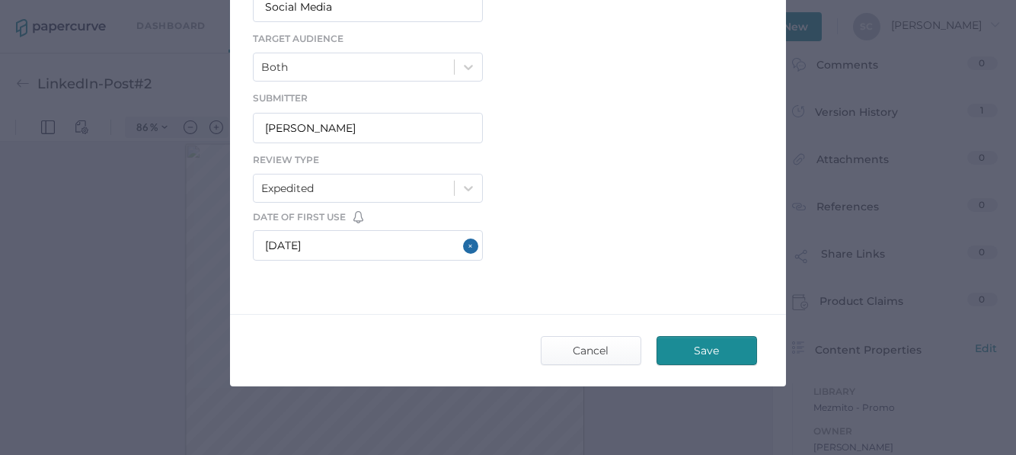
type input "ST-P207-3019-01"
click at [693, 343] on span "Save" at bounding box center [707, 350] width 72 height 27
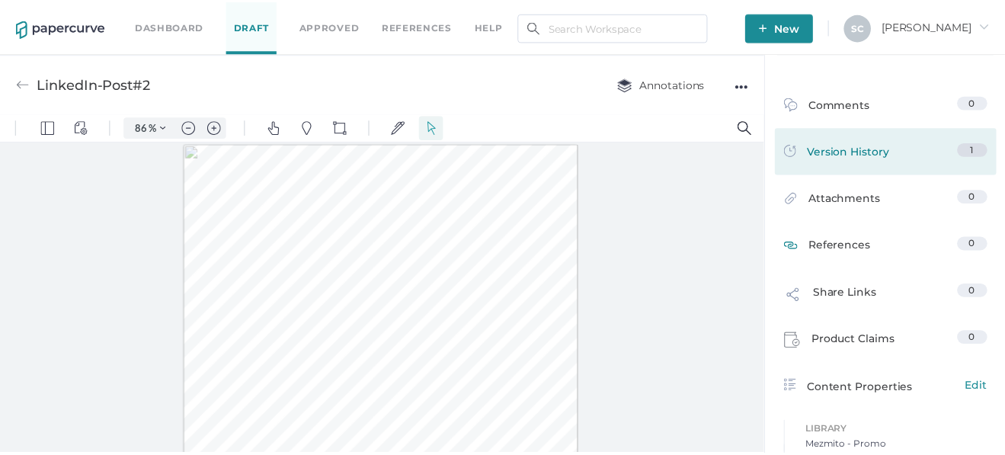
scroll to position [0, 0]
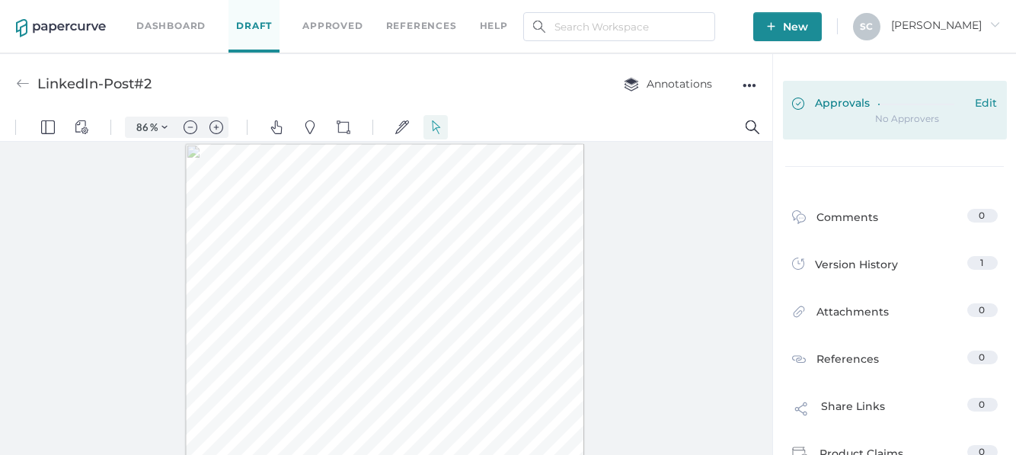
click at [976, 101] on span "Edit" at bounding box center [987, 104] width 22 height 17
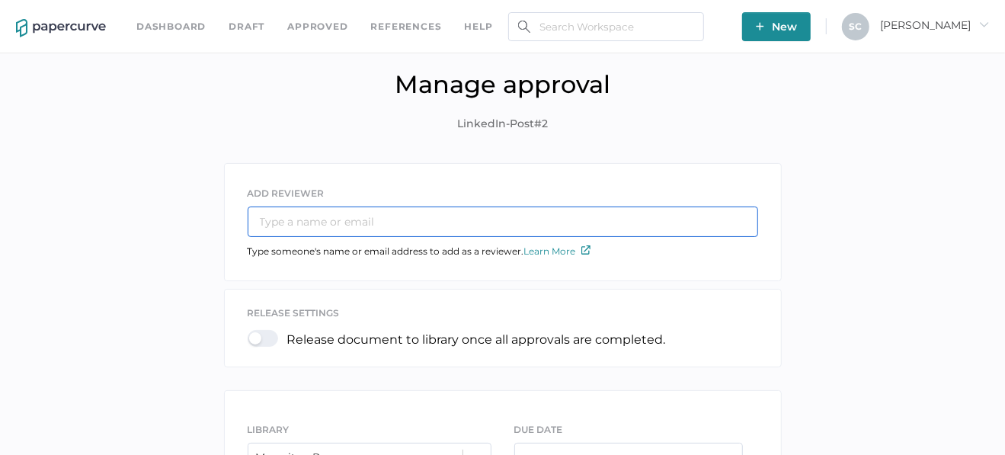
click at [305, 222] on input "text" at bounding box center [503, 221] width 510 height 30
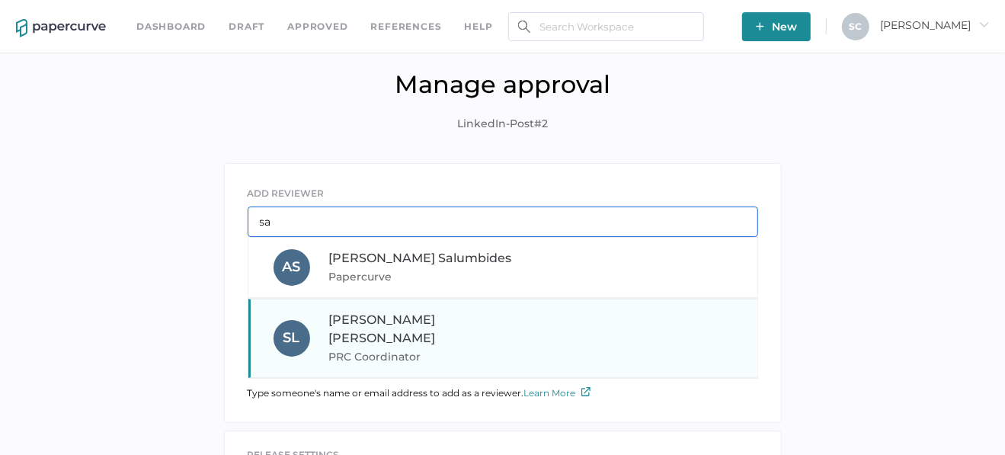
type input "sa"
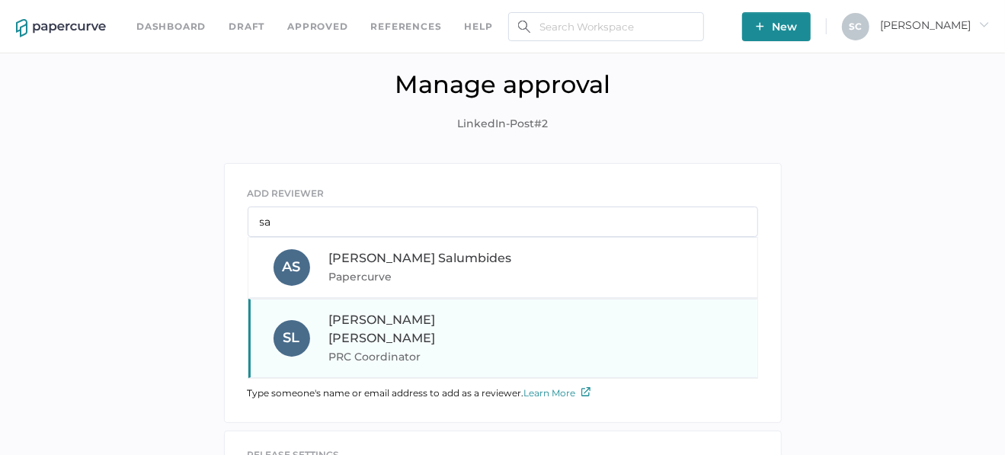
click at [313, 318] on div "S L Sandy Lee PRC Coordinator" at bounding box center [507, 338] width 468 height 55
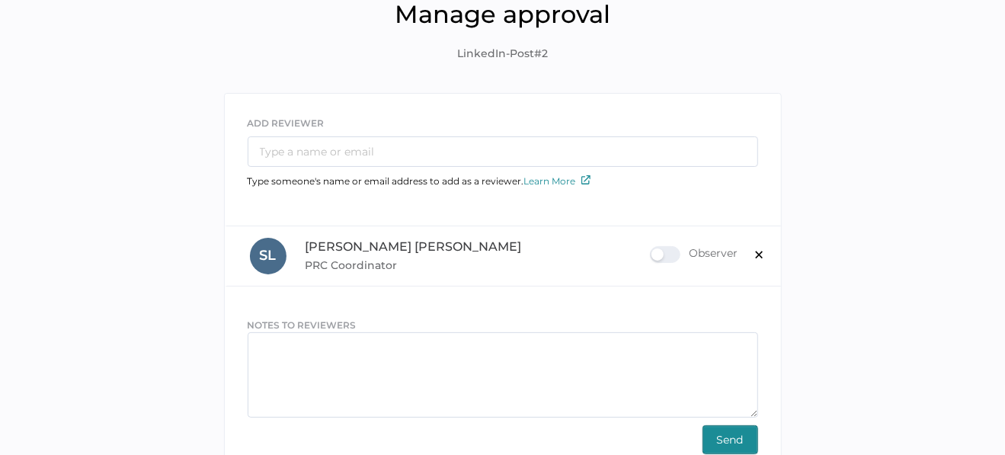
scroll to position [152, 0]
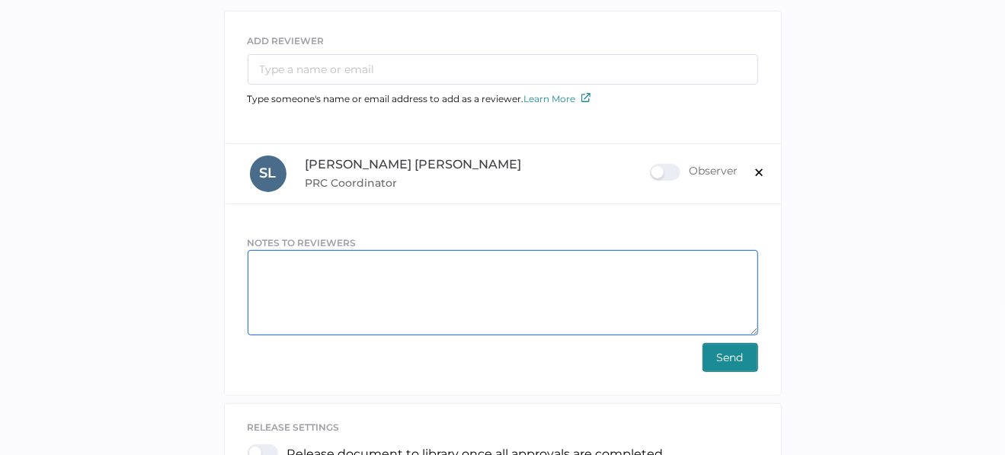
click at [273, 251] on textarea at bounding box center [503, 292] width 510 height 85
paste textarea "This is a LinkedIn Post for World Mitochondrial Disease Week. We will have a li…"
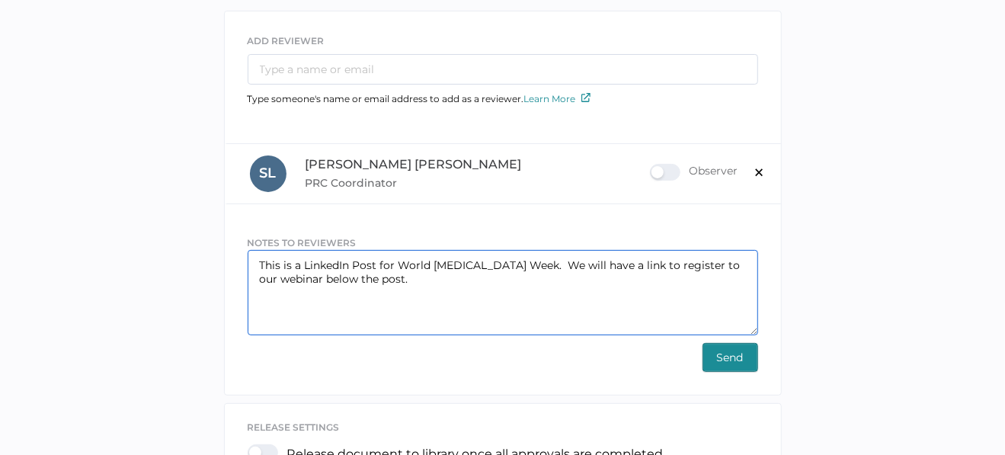
type textarea "This is a LinkedIn Post for World Mitochondrial Disease Week. We will have a li…"
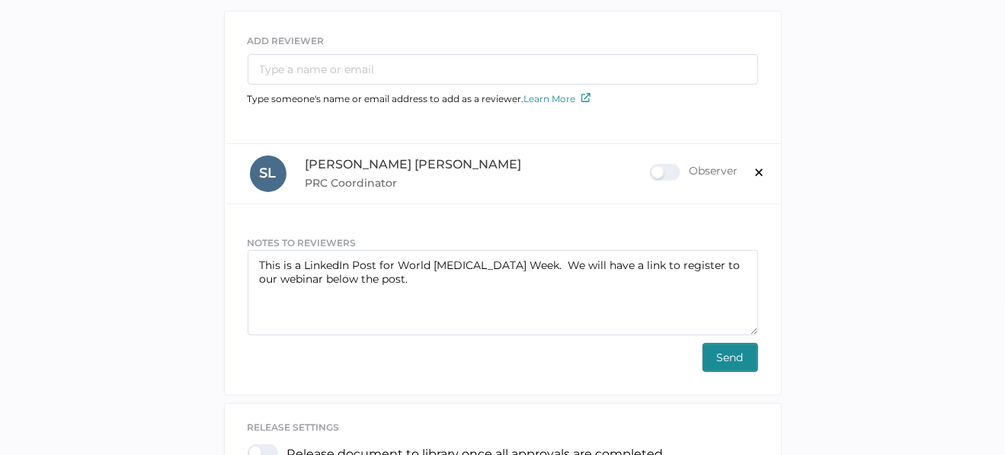
click at [722, 350] on span "Send" at bounding box center [730, 356] width 27 height 27
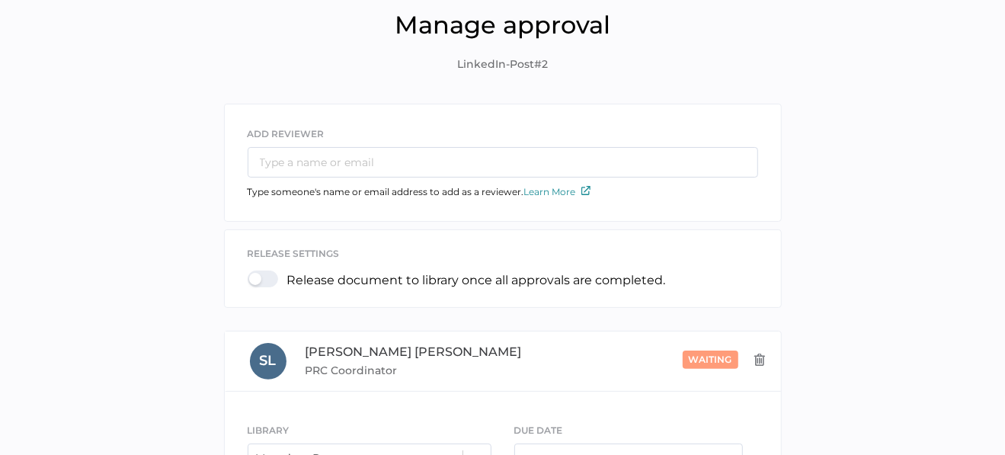
scroll to position [0, 0]
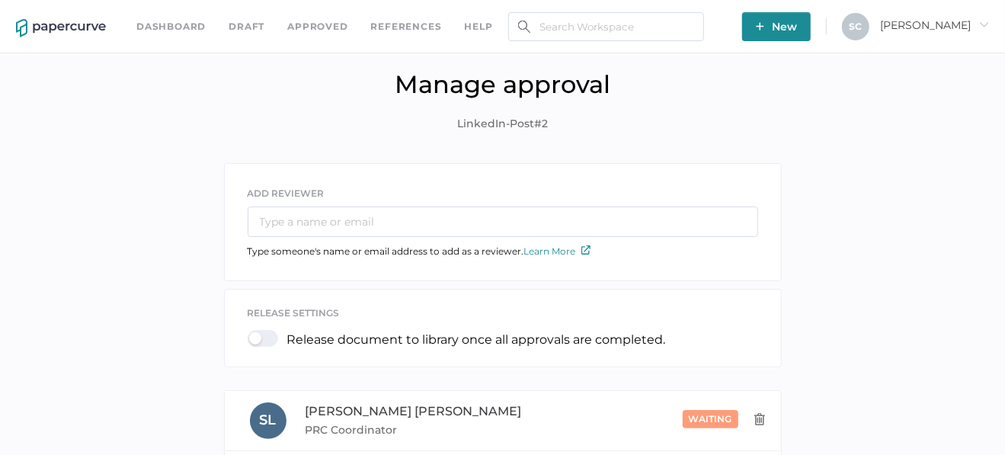
click at [797, 27] on span "New" at bounding box center [776, 26] width 41 height 29
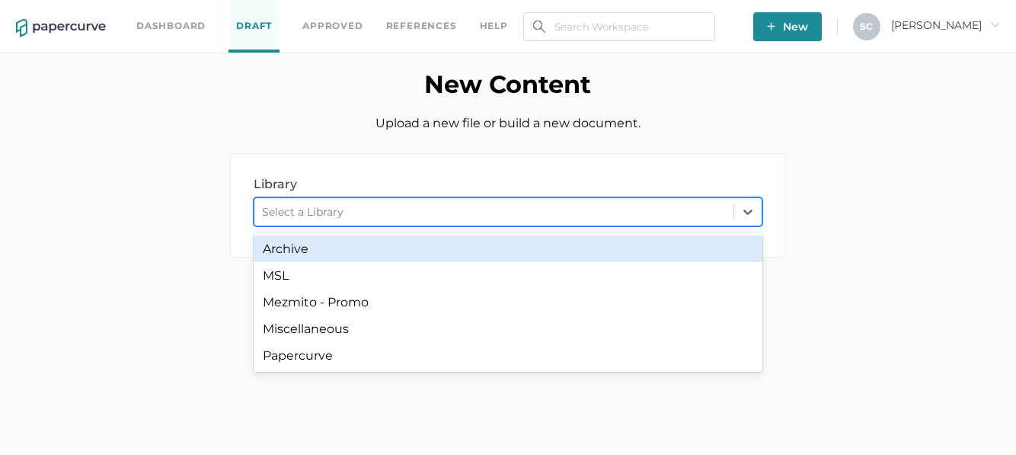
click at [292, 212] on div "Select a Library" at bounding box center [302, 212] width 81 height 14
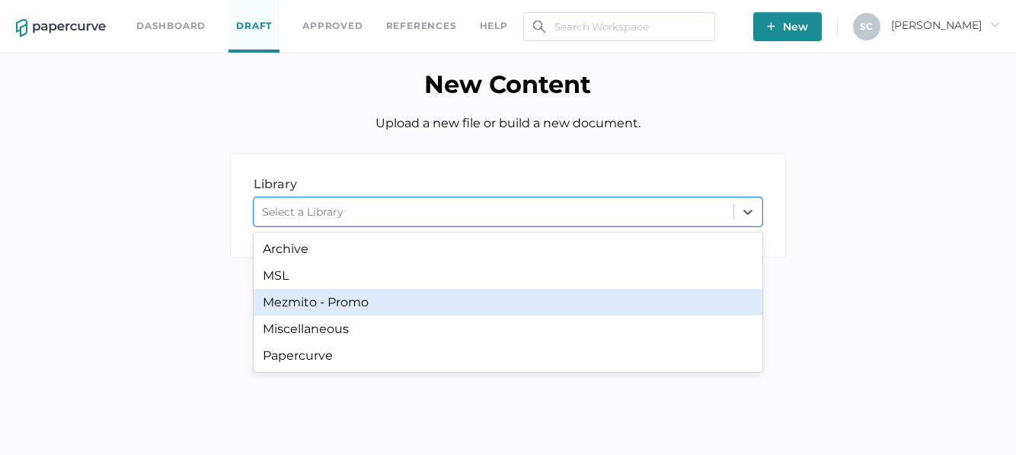
click at [291, 300] on div "Mezmito - Promo" at bounding box center [508, 302] width 509 height 27
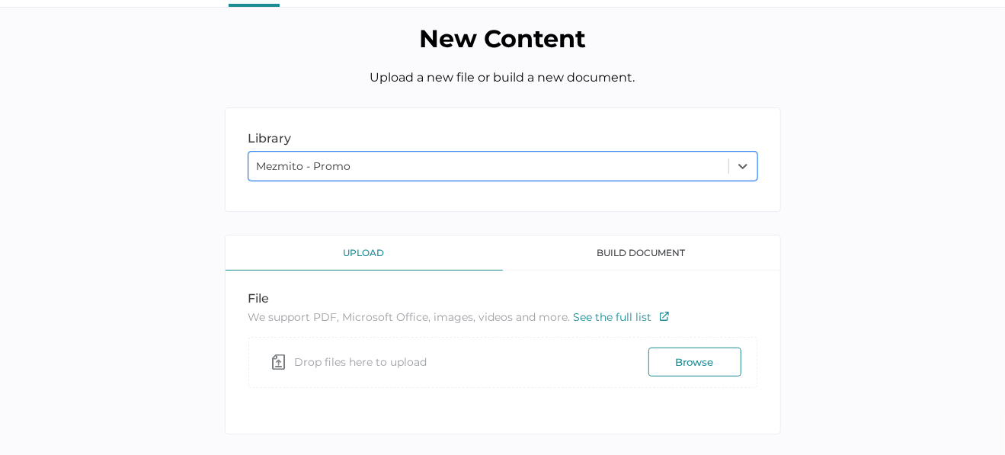
scroll to position [69, 0]
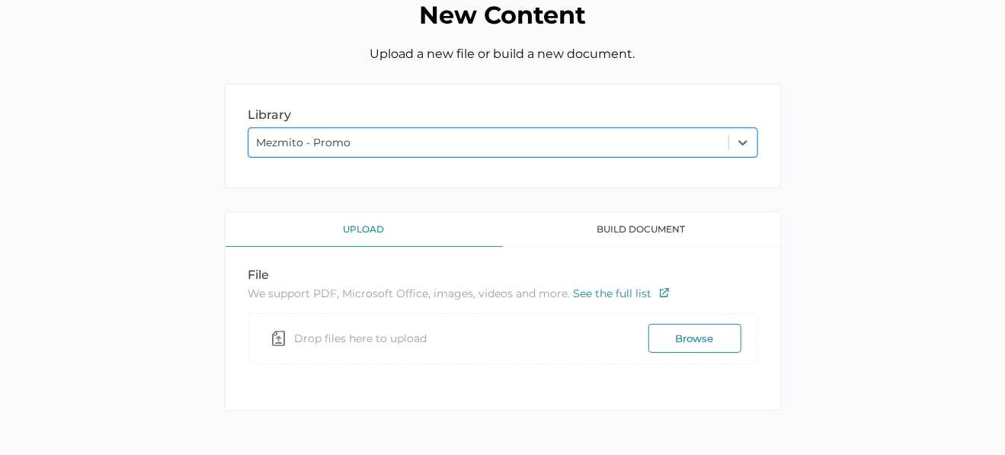
click at [686, 343] on button "Browse" at bounding box center [694, 338] width 93 height 29
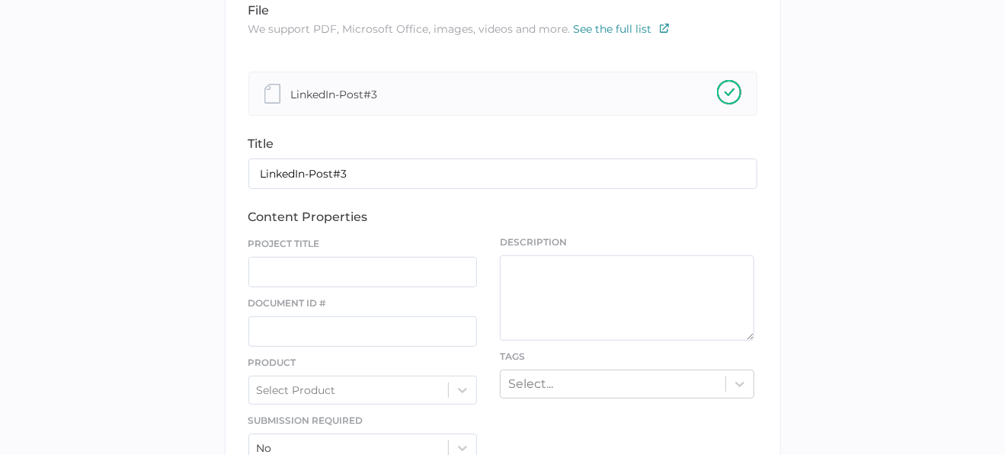
scroll to position [451, 0]
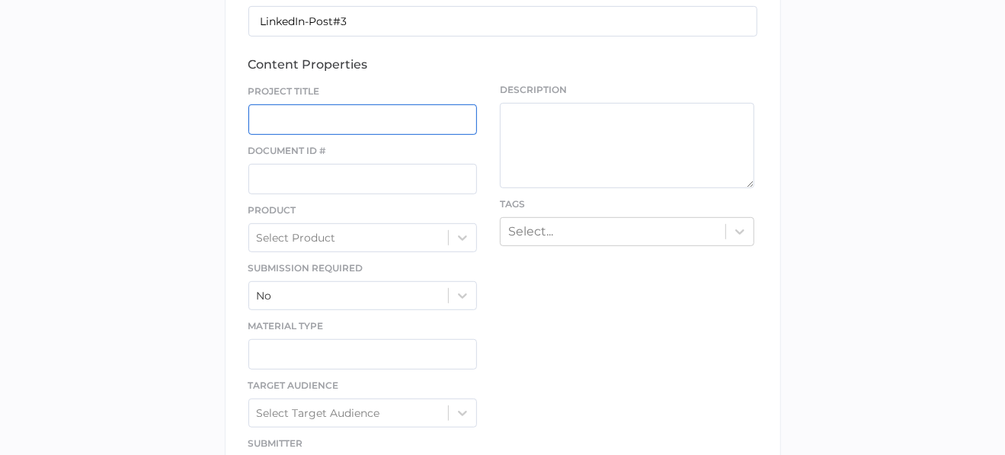
click at [302, 115] on input "text" at bounding box center [362, 119] width 229 height 30
type input "W"
type input "Mito Awareness Week #3"
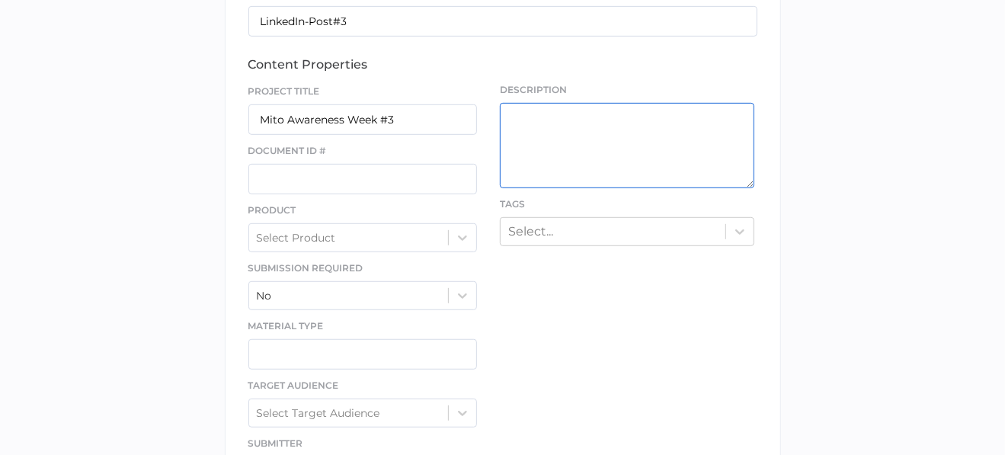
click at [523, 110] on textarea at bounding box center [627, 145] width 254 height 85
paste textarea "This is a LinkedIn Post for World Mitochondrial Disease Week. We will have a li…"
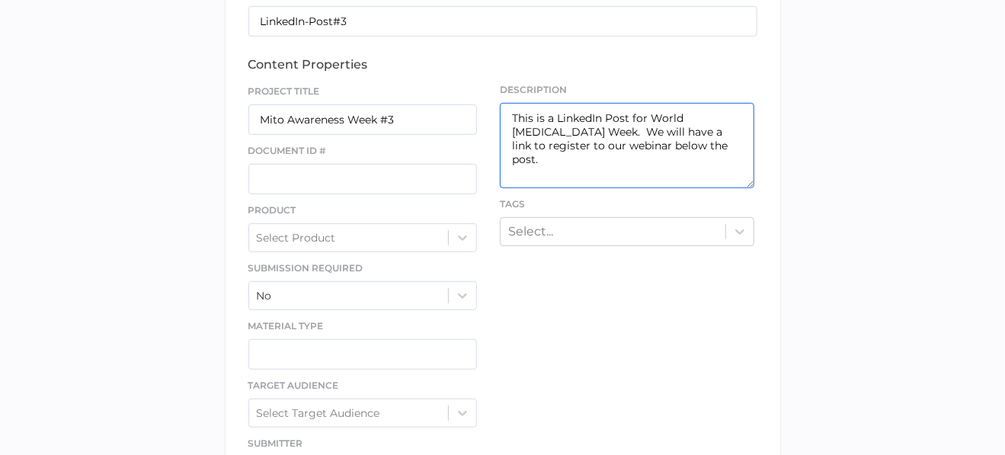
type textarea "This is a LinkedIn Post for World Mitochondrial Disease Week. We will have a li…"
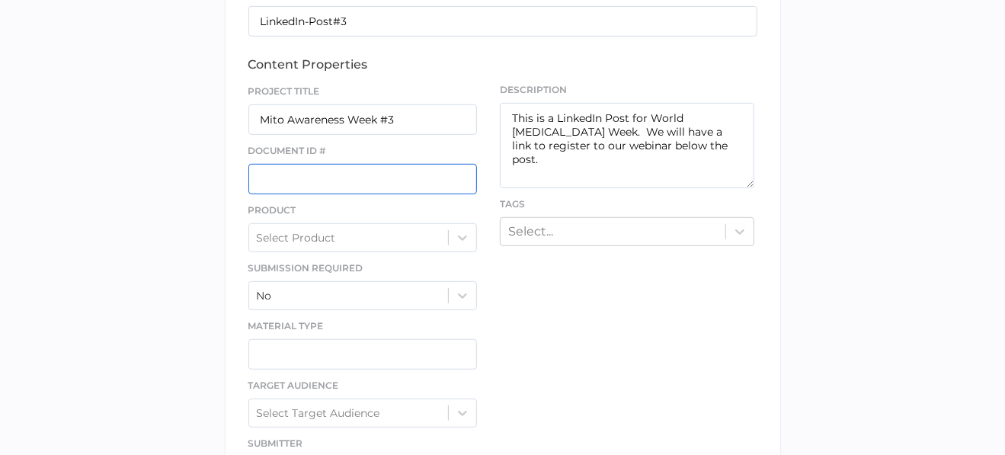
click at [254, 171] on input "text" at bounding box center [362, 179] width 229 height 30
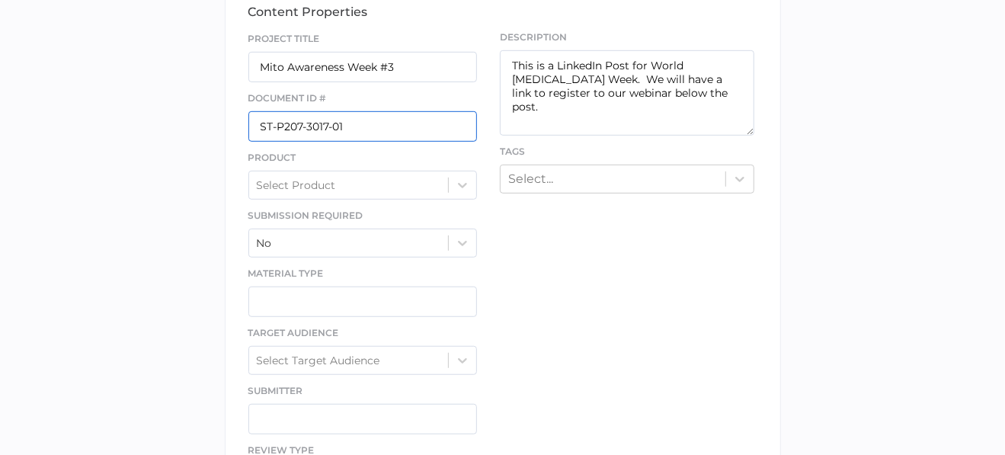
scroll to position [526, 0]
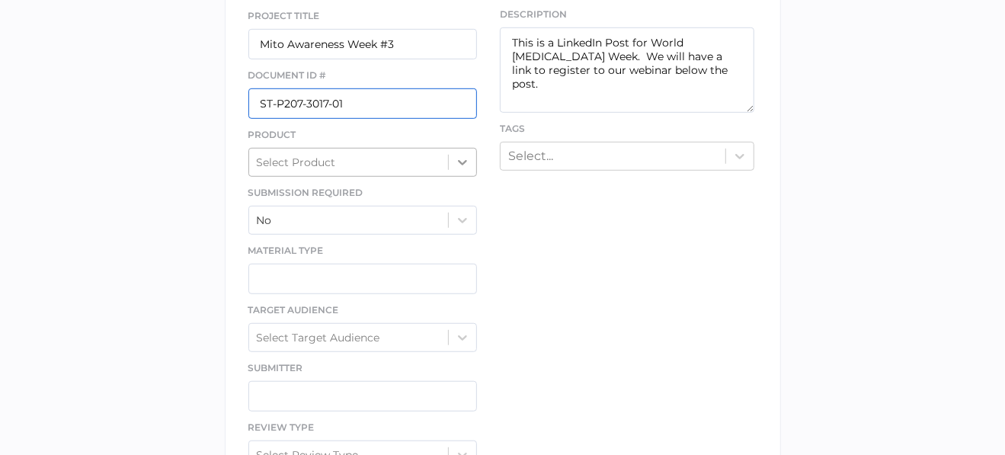
type input "ST-P207-3017-01"
click at [461, 160] on icon at bounding box center [462, 162] width 9 height 5
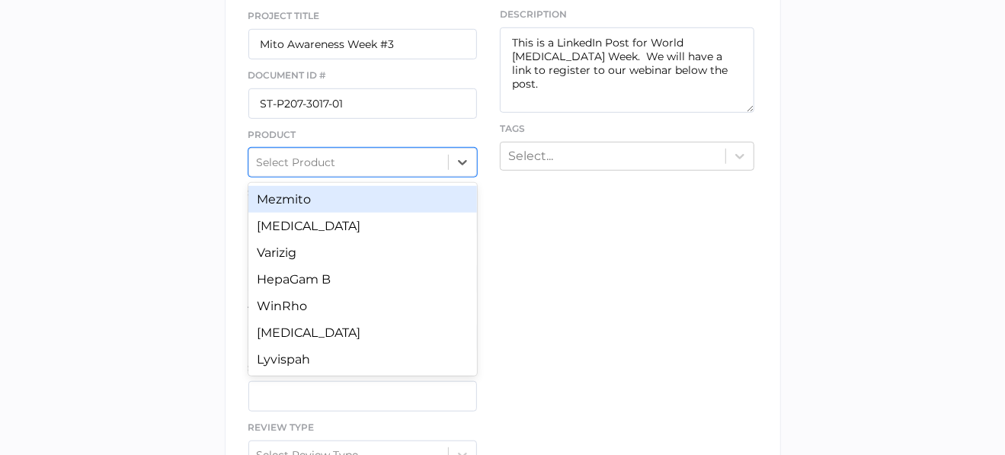
click at [396, 201] on div "Mezmito" at bounding box center [362, 199] width 229 height 27
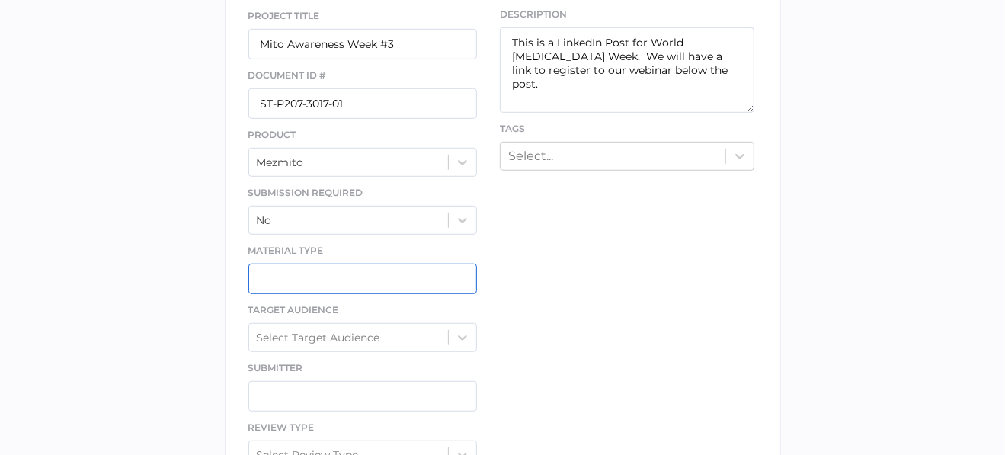
click at [369, 266] on input "text" at bounding box center [362, 279] width 229 height 30
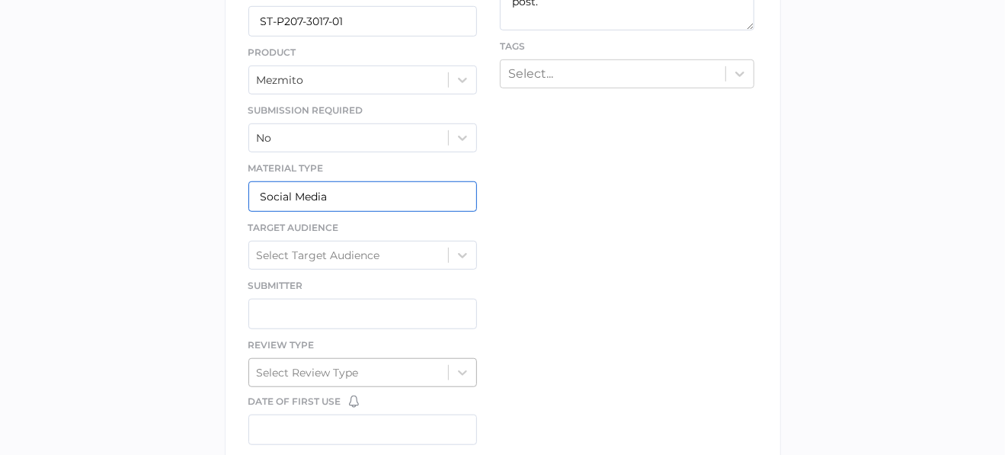
scroll to position [756, 0]
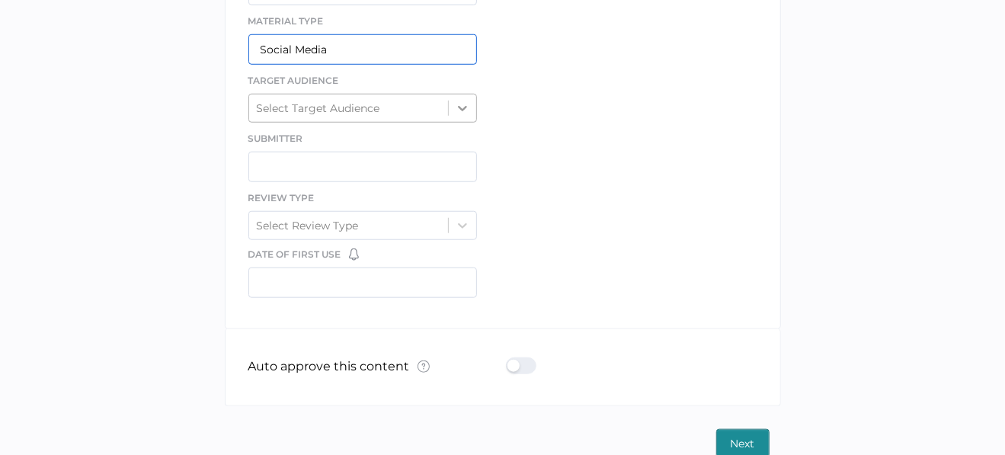
type input "Social Media"
click at [462, 106] on icon at bounding box center [462, 108] width 9 height 5
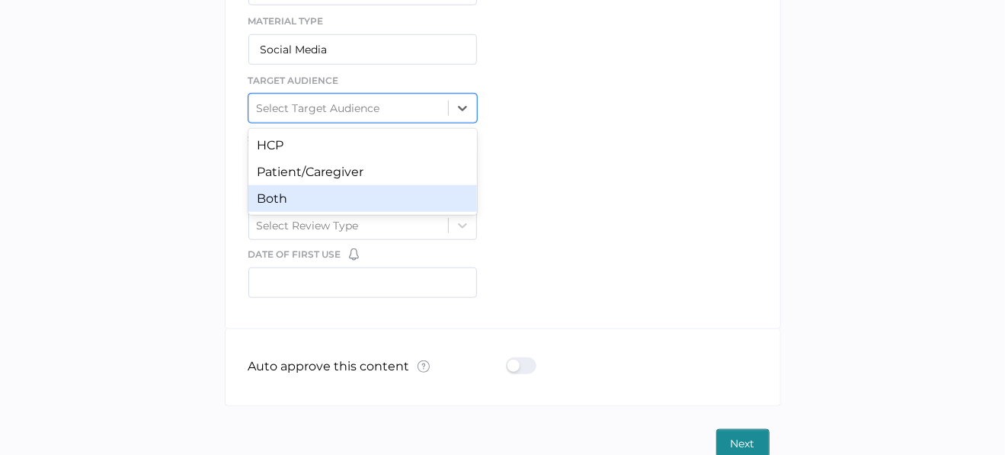
click at [333, 185] on div "Both" at bounding box center [362, 198] width 229 height 27
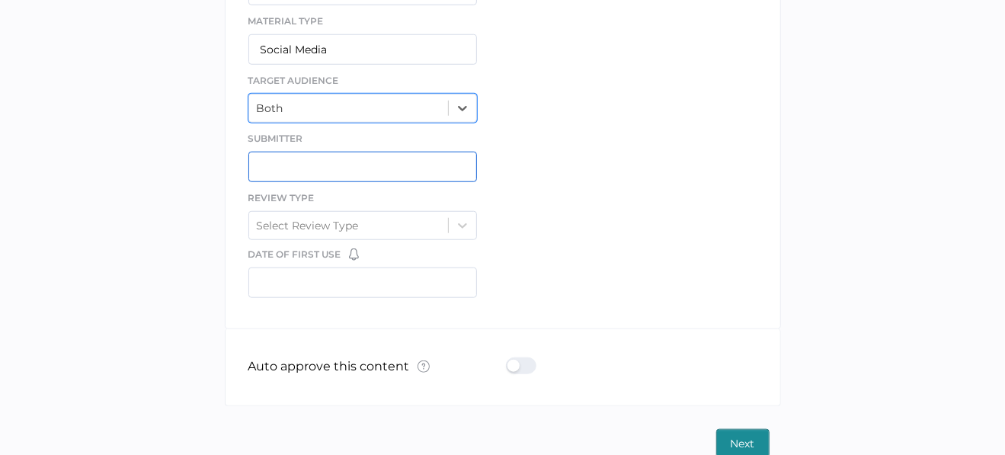
click at [289, 172] on input "text" at bounding box center [362, 167] width 229 height 30
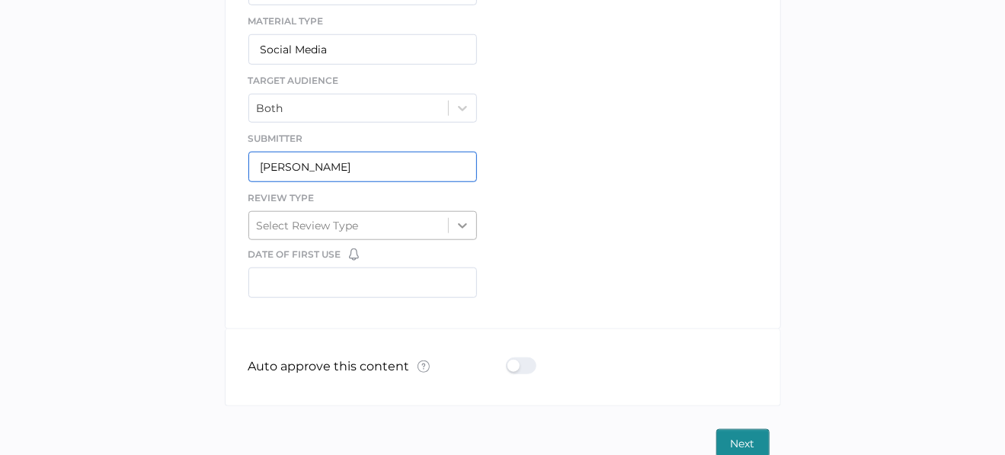
type input "[PERSON_NAME]"
click at [458, 223] on icon at bounding box center [462, 225] width 15 height 15
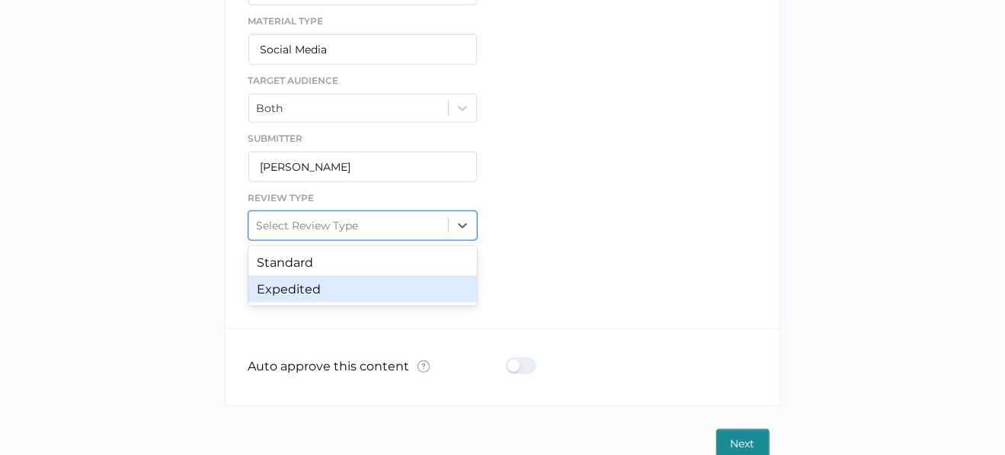
click at [326, 285] on div "Expedited" at bounding box center [362, 289] width 229 height 27
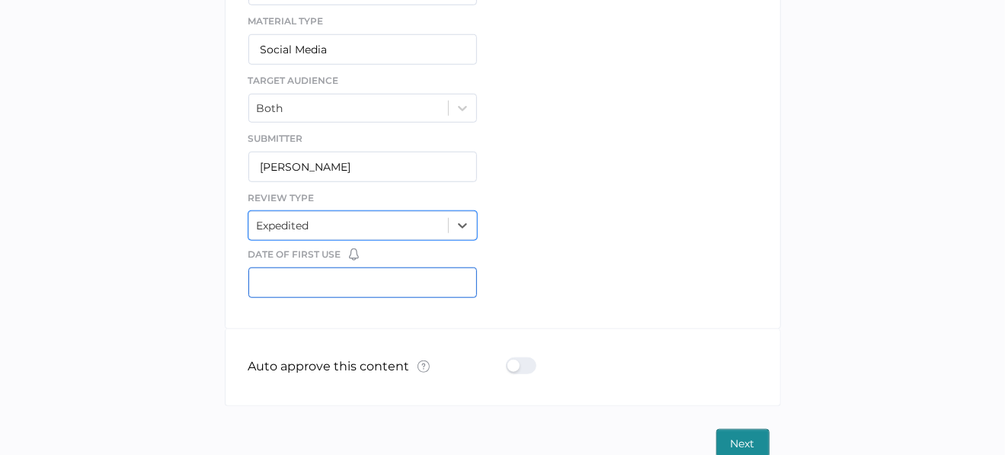
click at [277, 279] on input "text" at bounding box center [362, 282] width 229 height 30
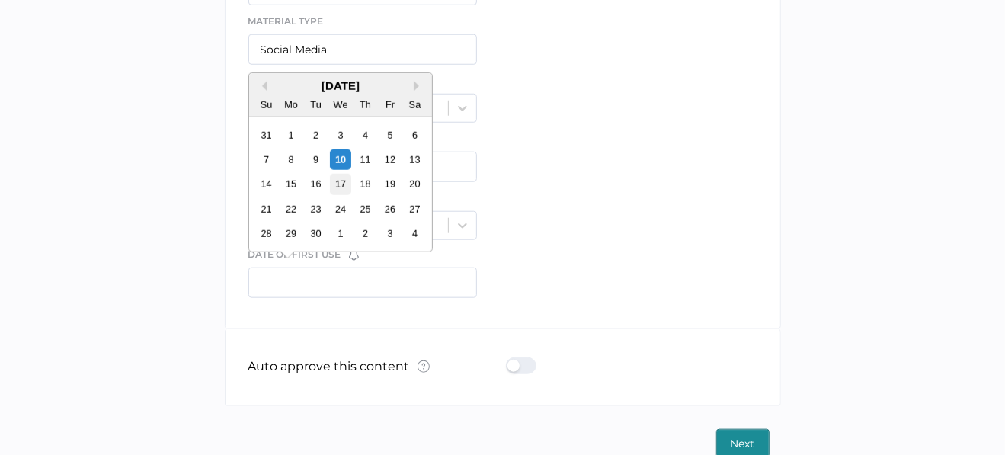
click at [337, 184] on div "17" at bounding box center [340, 184] width 21 height 21
type input "09/17/2025"
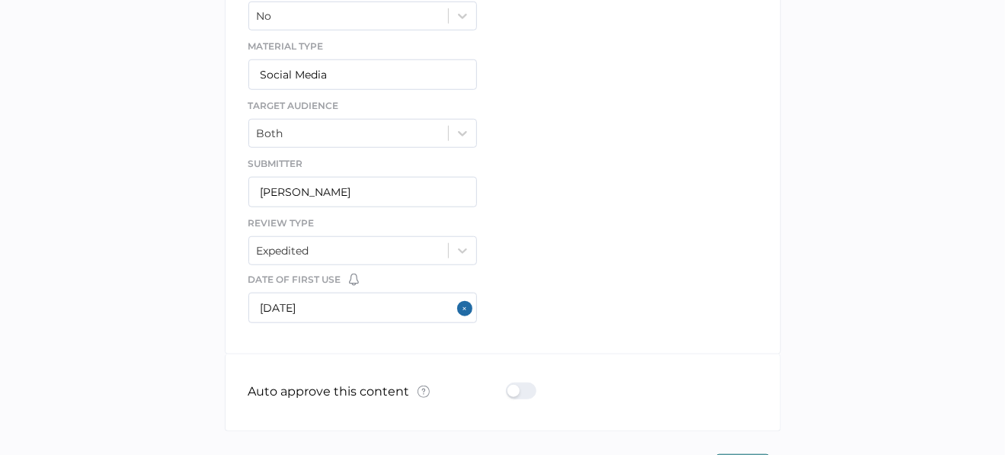
scroll to position [774, 0]
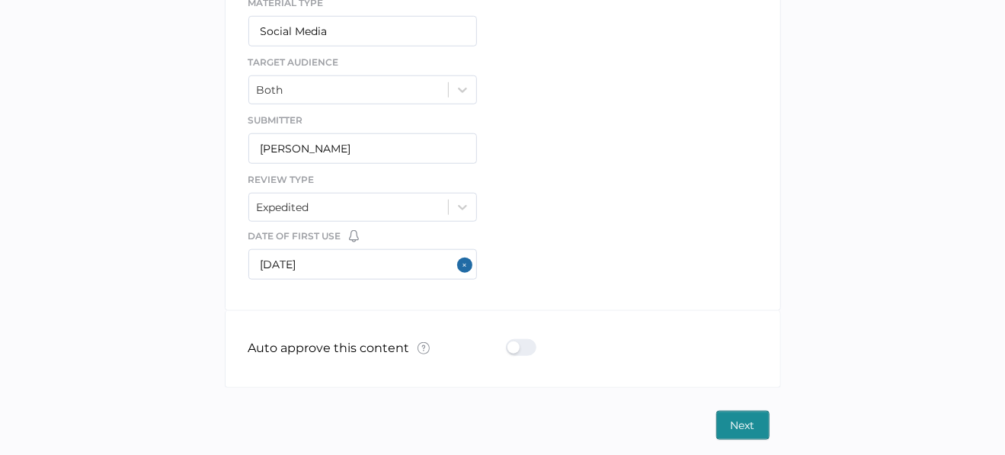
click at [746, 412] on span "Next" at bounding box center [742, 424] width 24 height 27
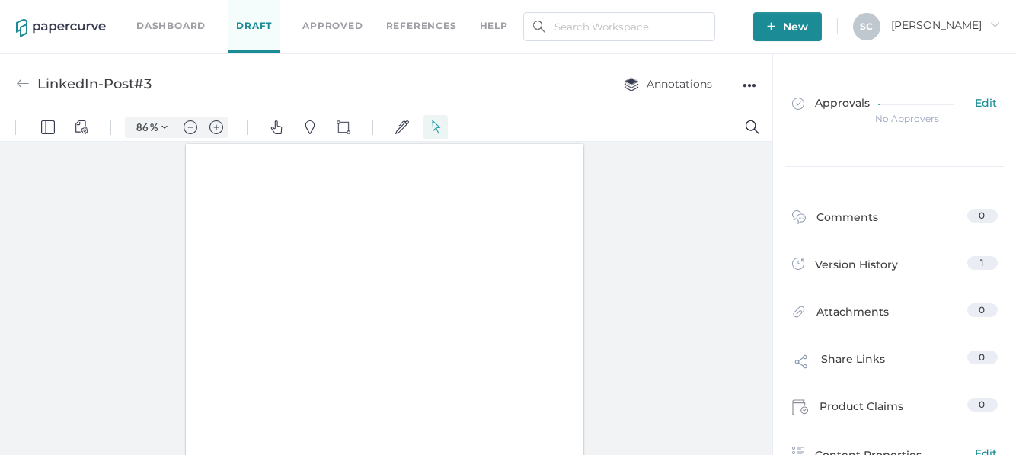
type input "86"
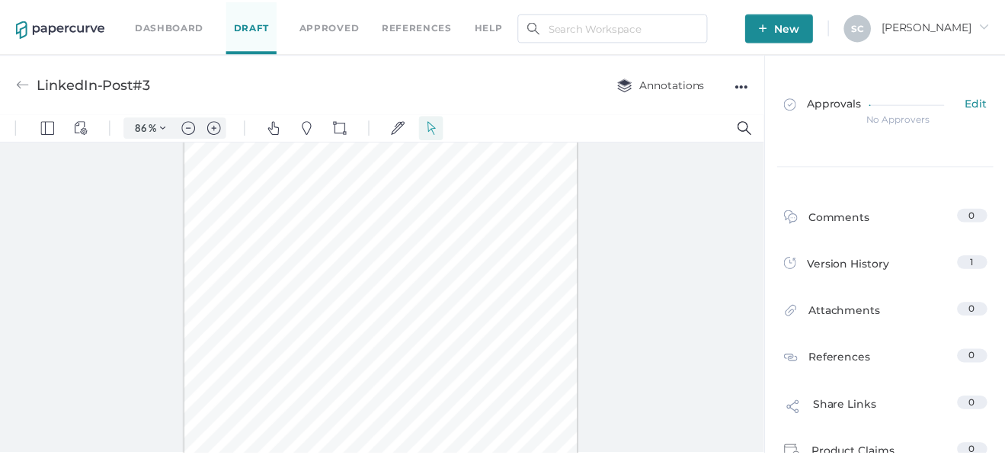
scroll to position [81, 0]
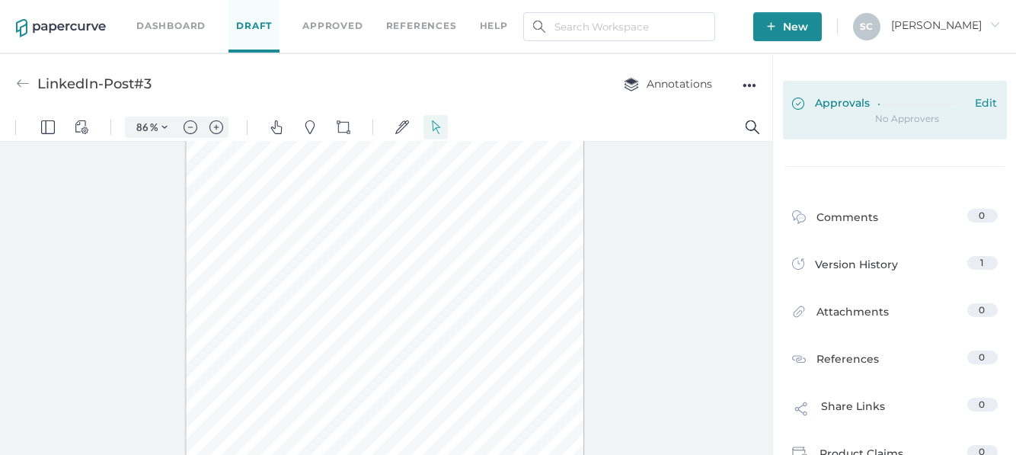
click at [982, 103] on span "Edit" at bounding box center [987, 104] width 22 height 17
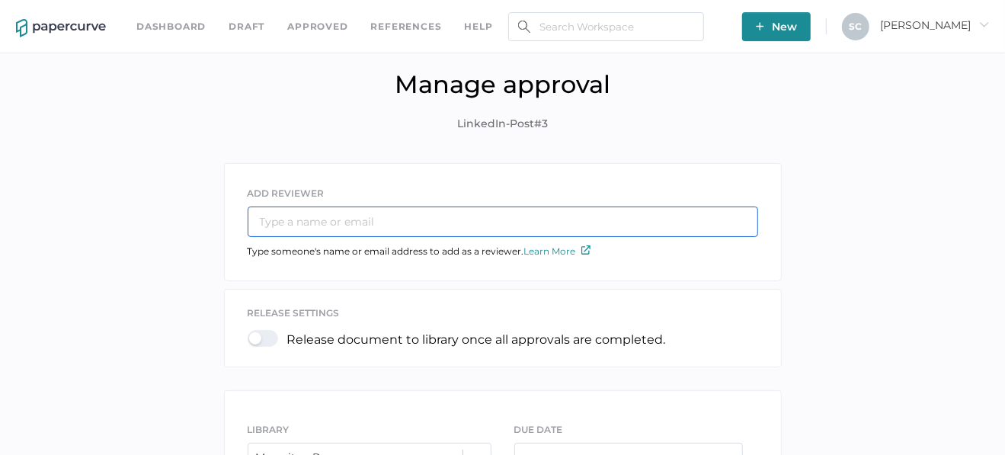
click at [394, 216] on input "text" at bounding box center [503, 221] width 510 height 30
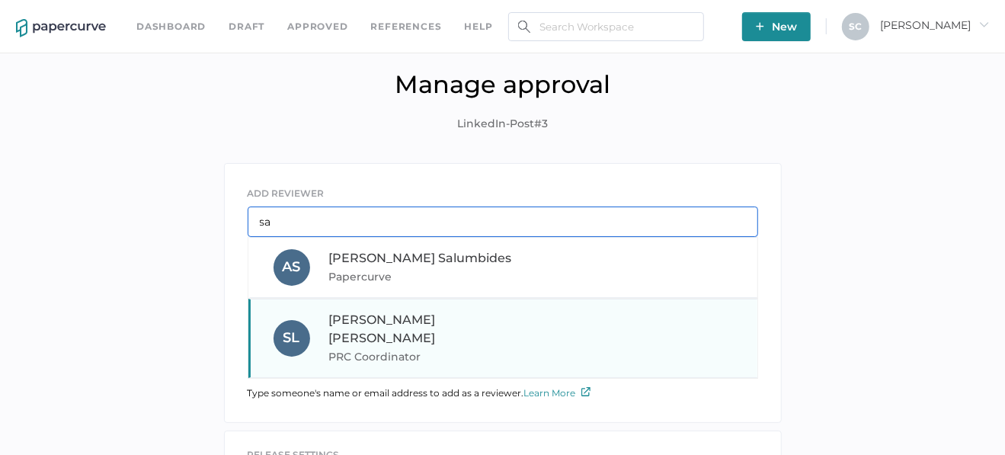
type input "sa"
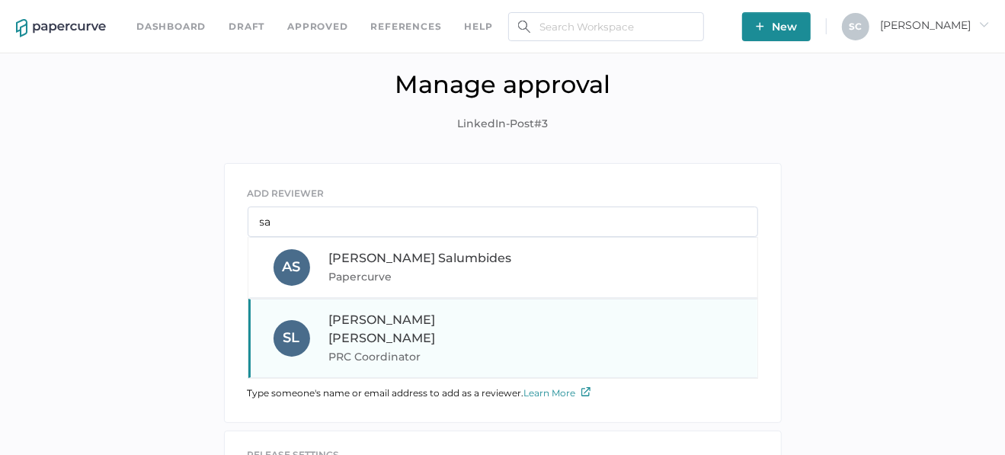
click at [371, 347] on span "PRC Coordinator" at bounding box center [432, 356] width 206 height 18
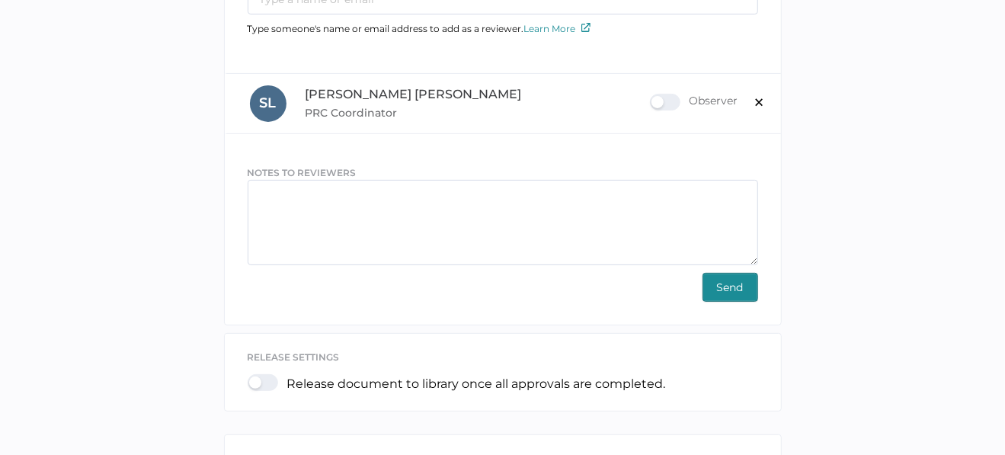
scroll to position [228, 0]
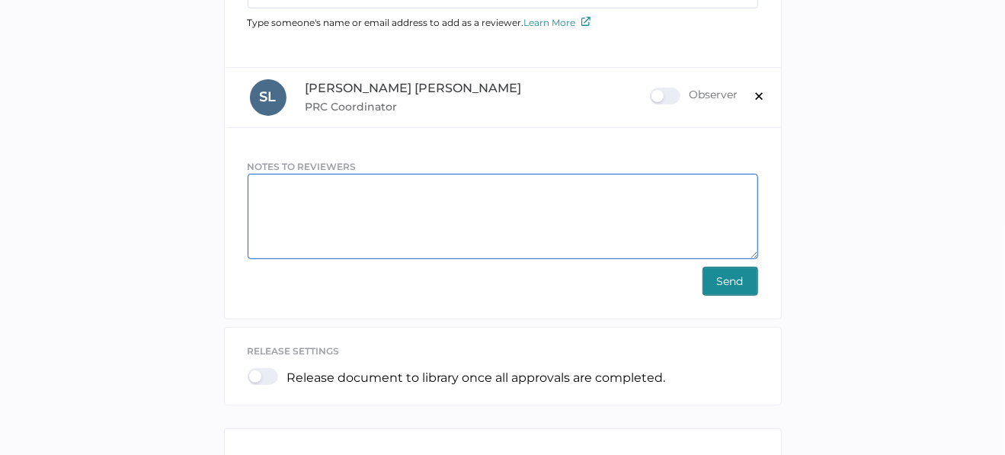
click at [270, 187] on textarea at bounding box center [503, 216] width 510 height 85
paste textarea "This is a LinkedIn Post for World Mitochondrial Disease Week. We will have a li…"
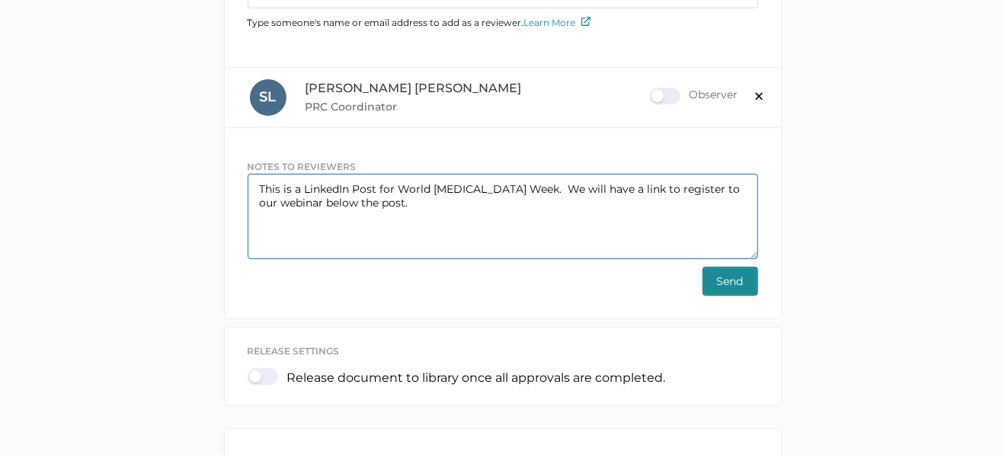
type textarea "This is a LinkedIn Post for World Mitochondrial Disease Week. We will have a li…"
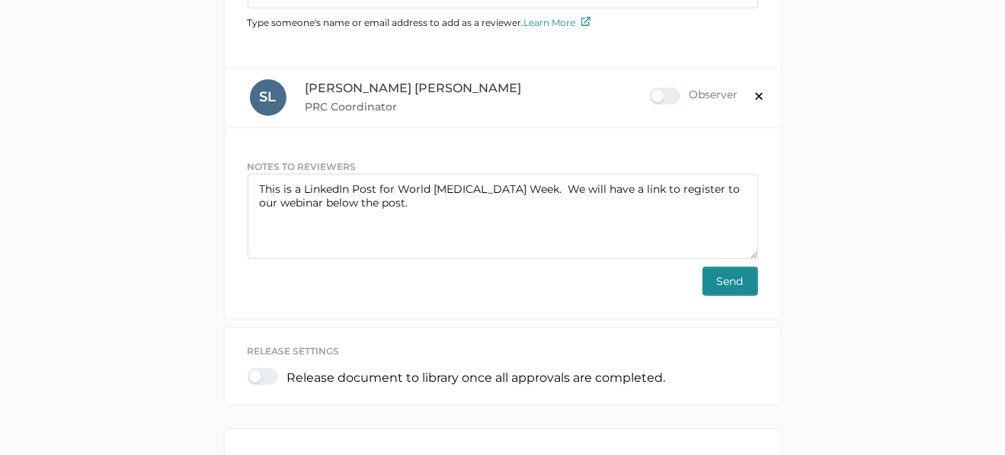
click at [714, 277] on button "Send" at bounding box center [730, 281] width 56 height 29
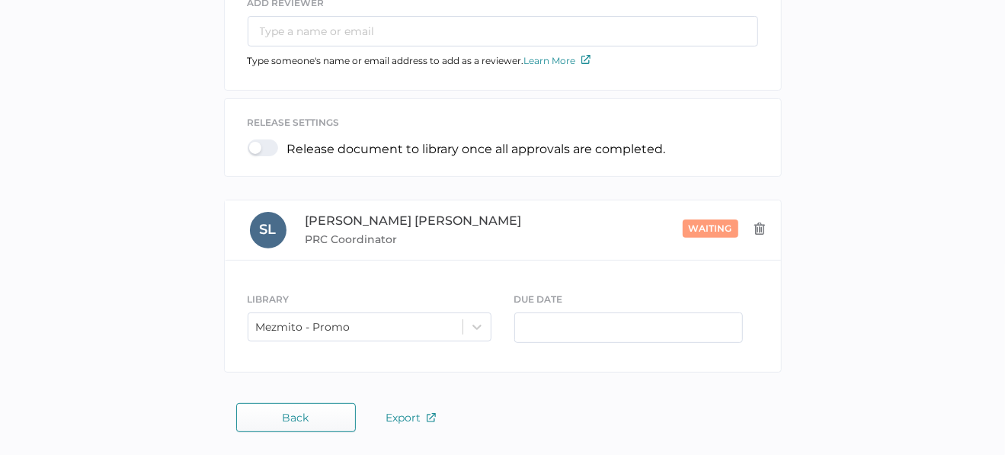
scroll to position [188, 0]
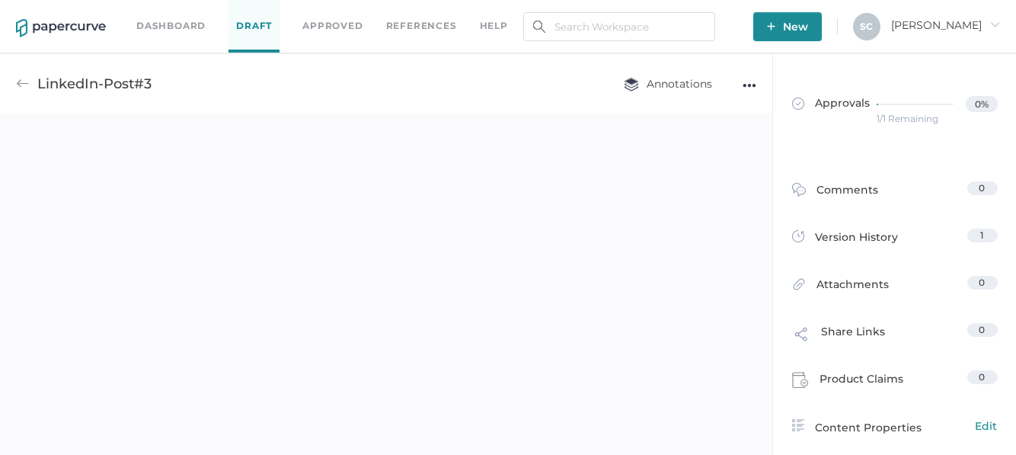
click at [146, 27] on link "Dashboard" at bounding box center [170, 26] width 69 height 17
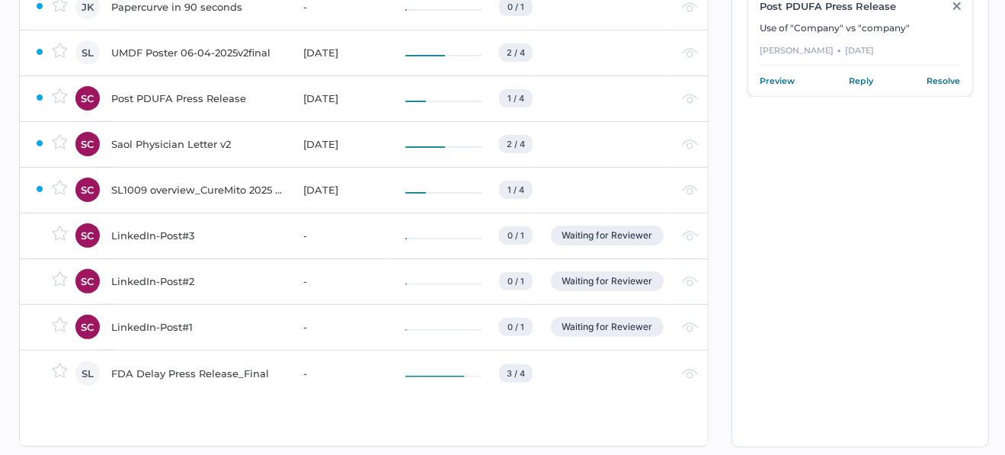
scroll to position [76, 0]
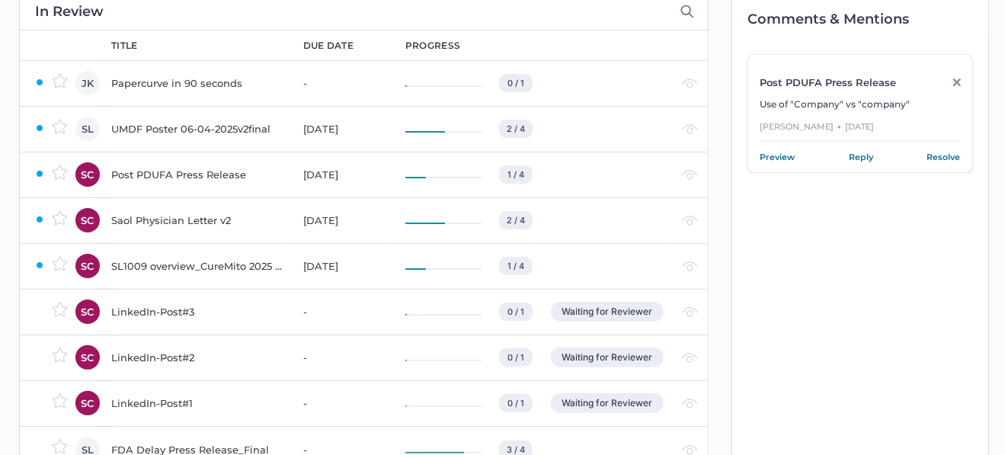
click at [225, 122] on div "UMDF Poster 06-04-2025v2final" at bounding box center [198, 129] width 174 height 18
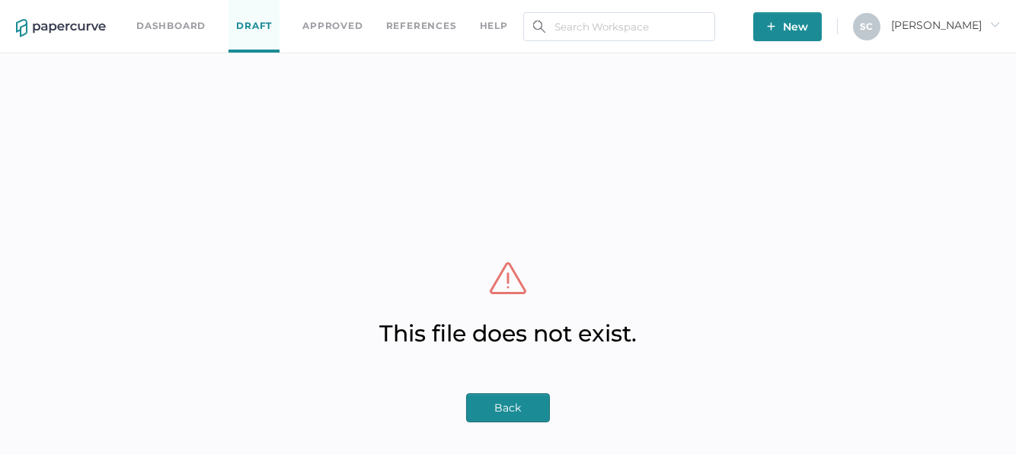
click at [500, 409] on span "Back" at bounding box center [508, 407] width 55 height 27
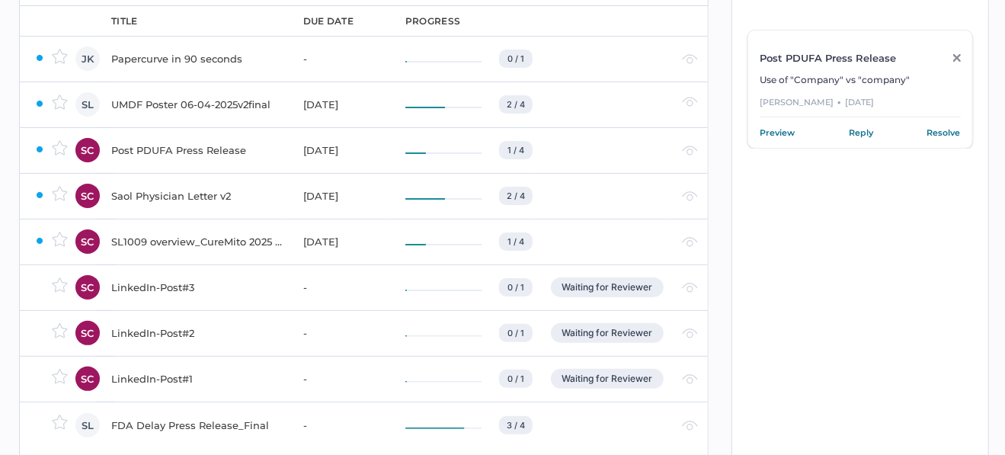
scroll to position [152, 0]
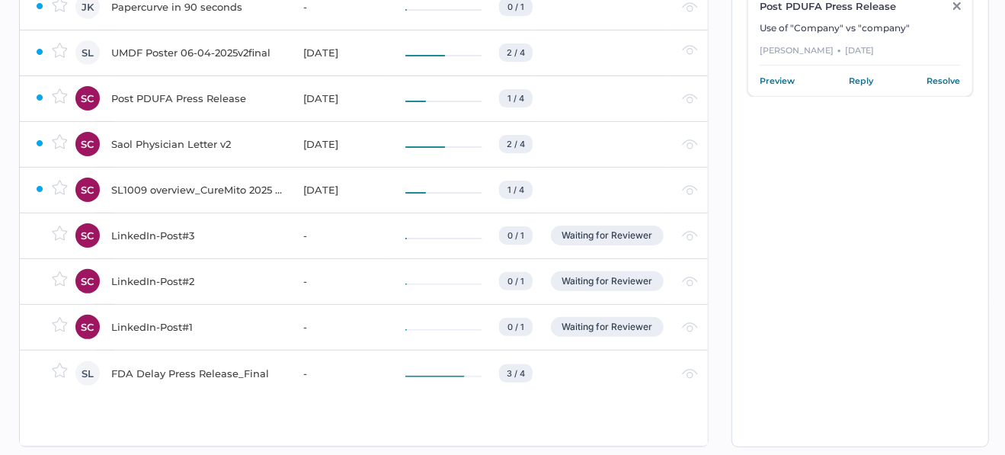
click at [193, 145] on div "Saol Physician Letter v2" at bounding box center [198, 144] width 174 height 18
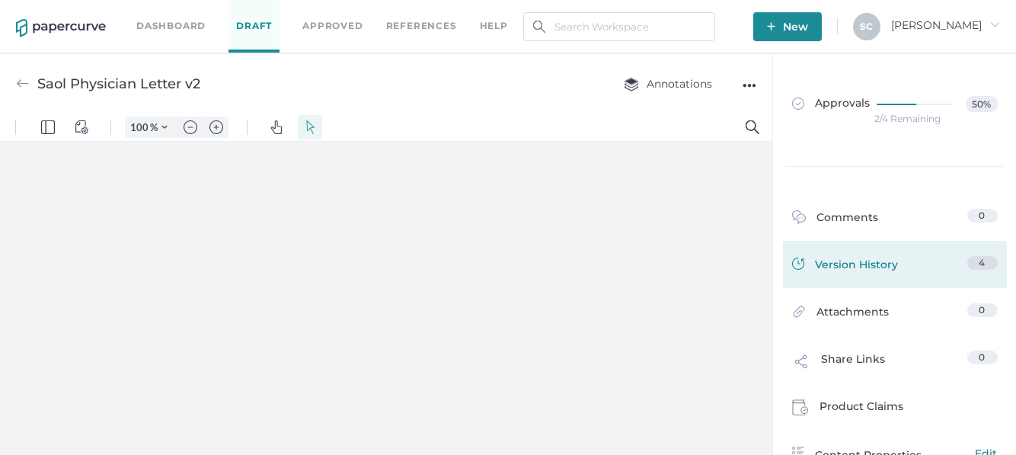
click at [839, 263] on div "Version History" at bounding box center [845, 266] width 107 height 21
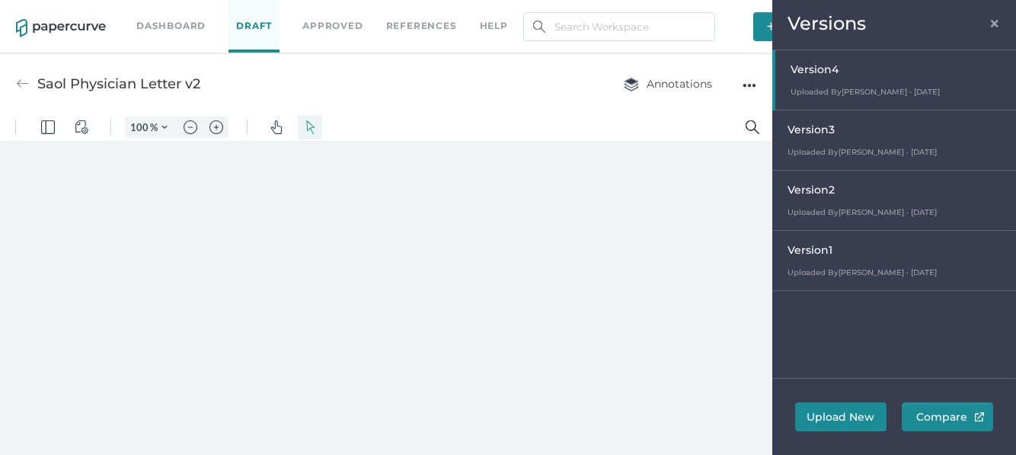
type input "86"
click at [997, 27] on span "×" at bounding box center [995, 21] width 12 height 12
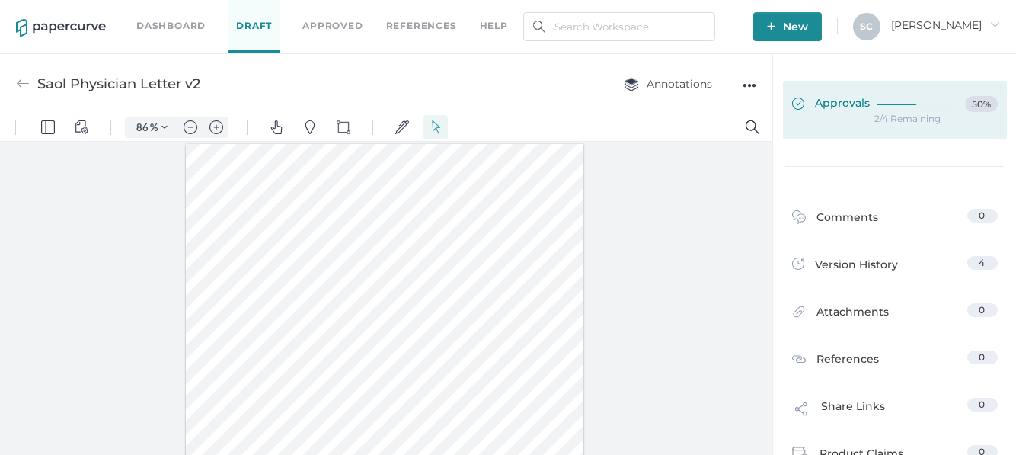
click at [980, 106] on span "50%" at bounding box center [982, 104] width 32 height 16
click at [831, 101] on span "Approvals" at bounding box center [831, 104] width 78 height 17
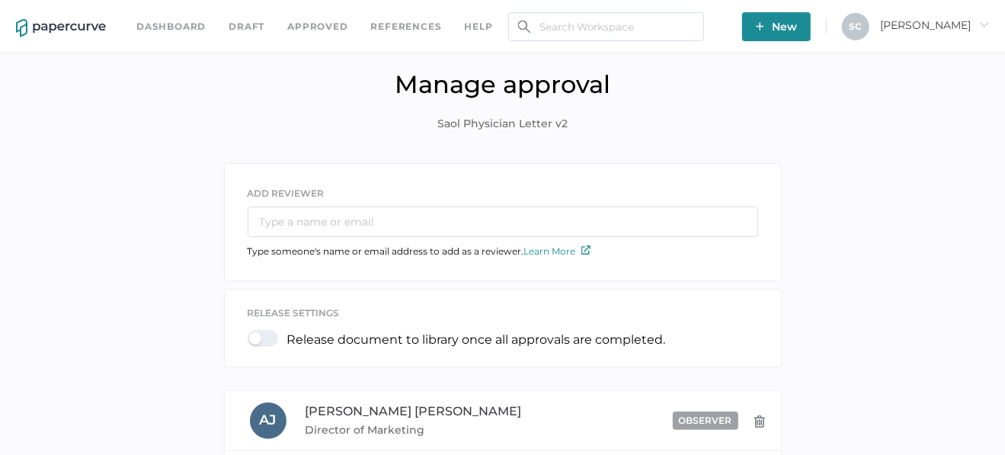
click at [179, 31] on link "Dashboard" at bounding box center [170, 26] width 69 height 17
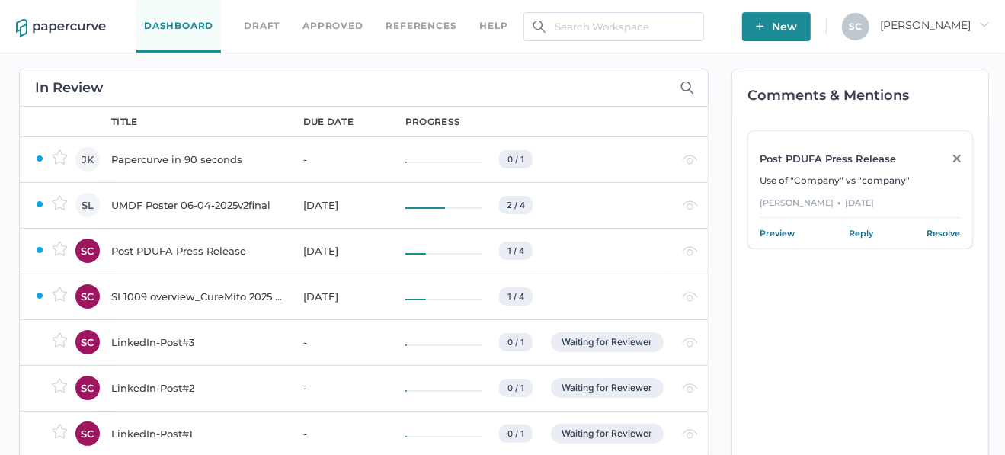
click at [213, 206] on div "UMDF Poster 06-04-2025v2final" at bounding box center [198, 205] width 174 height 18
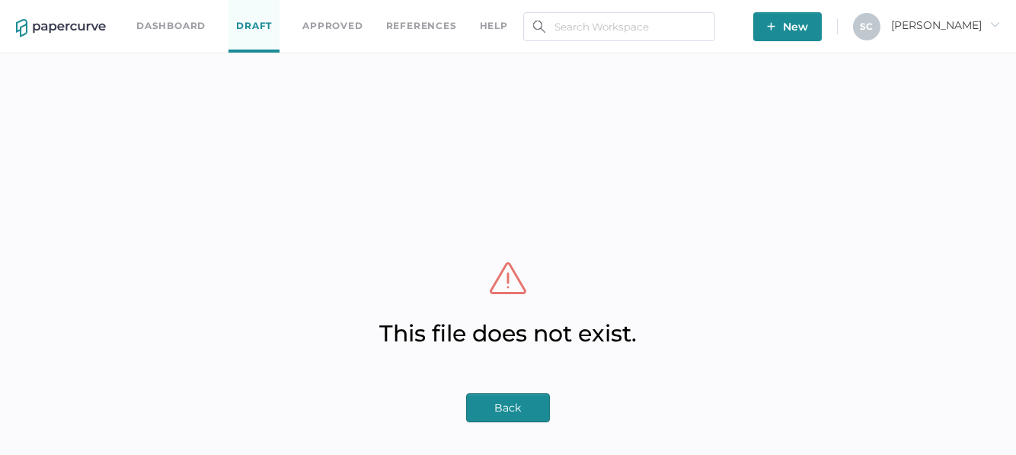
click at [507, 412] on span "Back" at bounding box center [508, 407] width 55 height 27
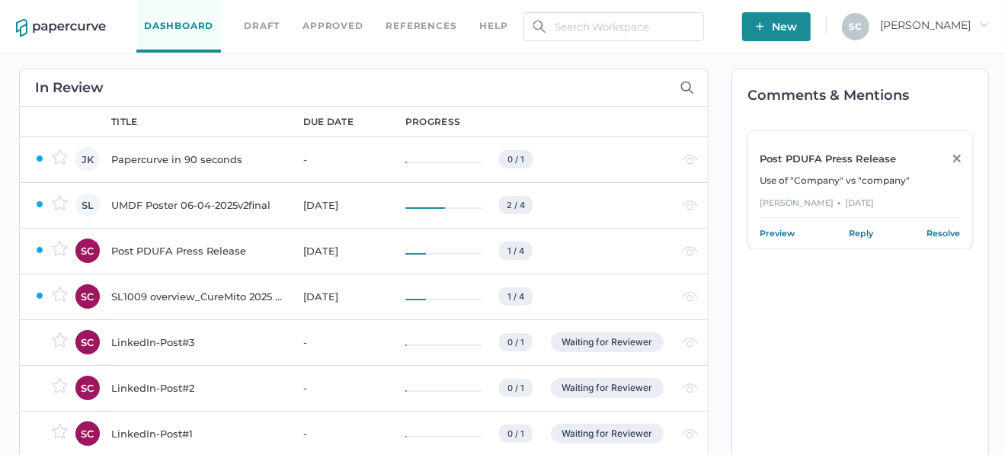
click at [177, 247] on div "Post PDUFA Press Release" at bounding box center [198, 250] width 174 height 18
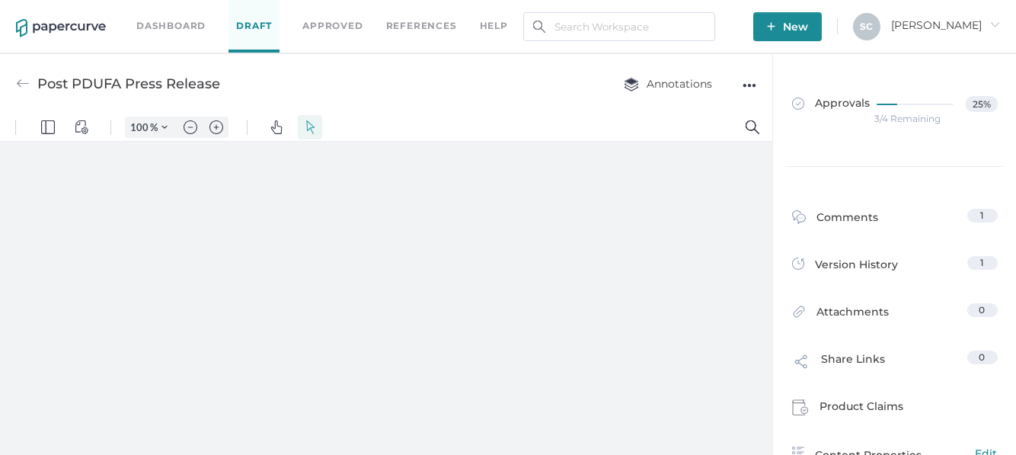
type input "86"
click at [160, 24] on link "Dashboard" at bounding box center [170, 26] width 69 height 17
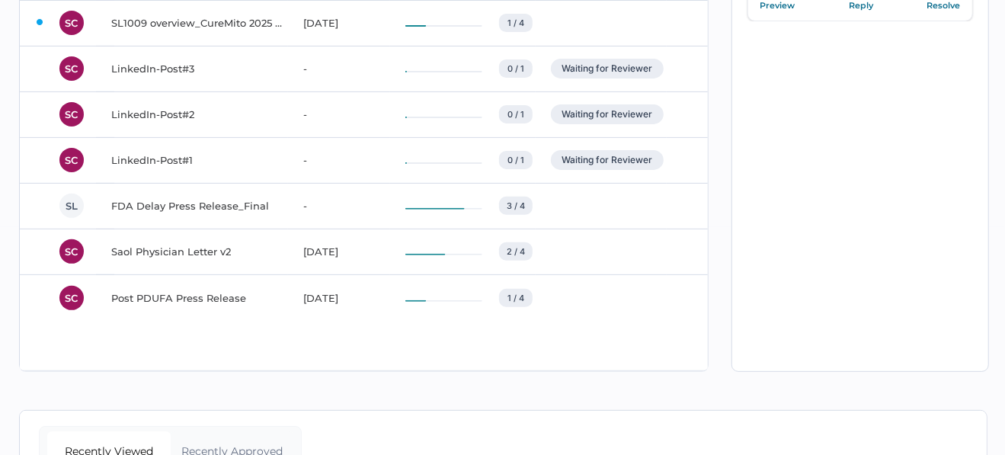
scroll to position [228, 0]
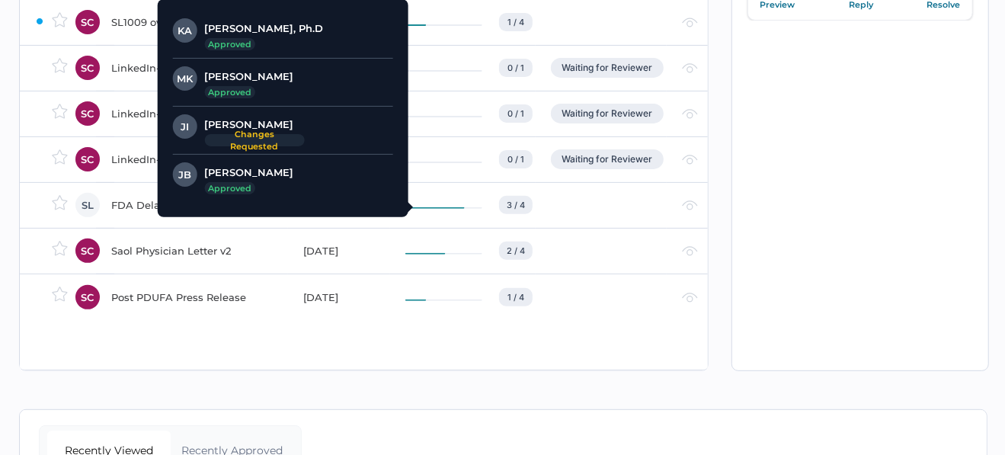
click at [490, 203] on div "3 / 4" at bounding box center [468, 205] width 127 height 18
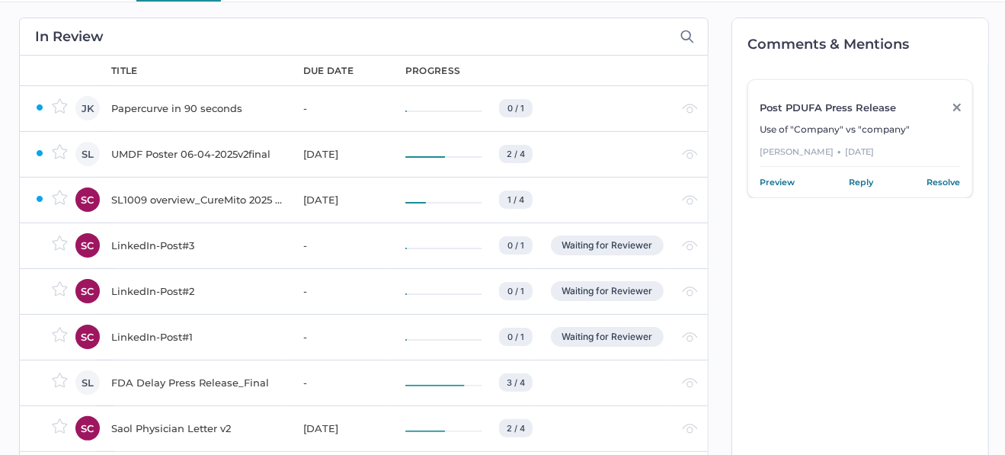
scroll to position [0, 0]
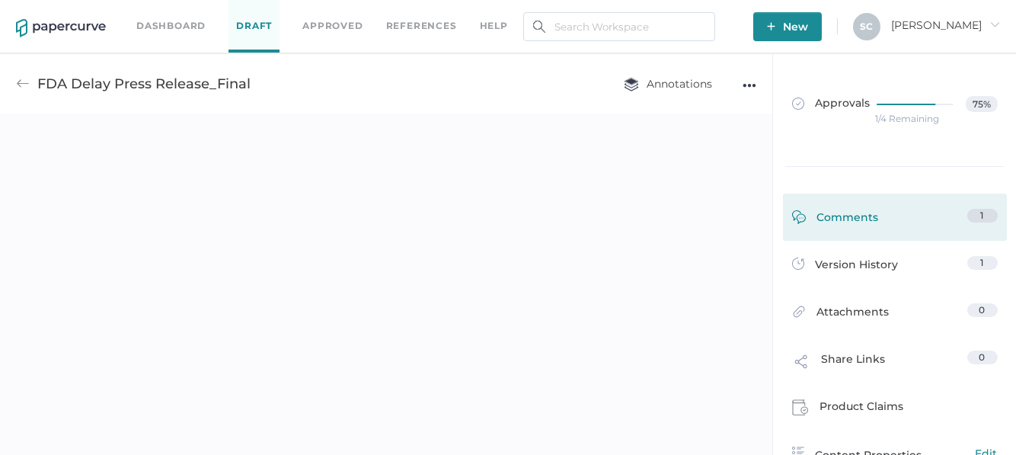
click at [854, 222] on div "Comments" at bounding box center [835, 221] width 87 height 24
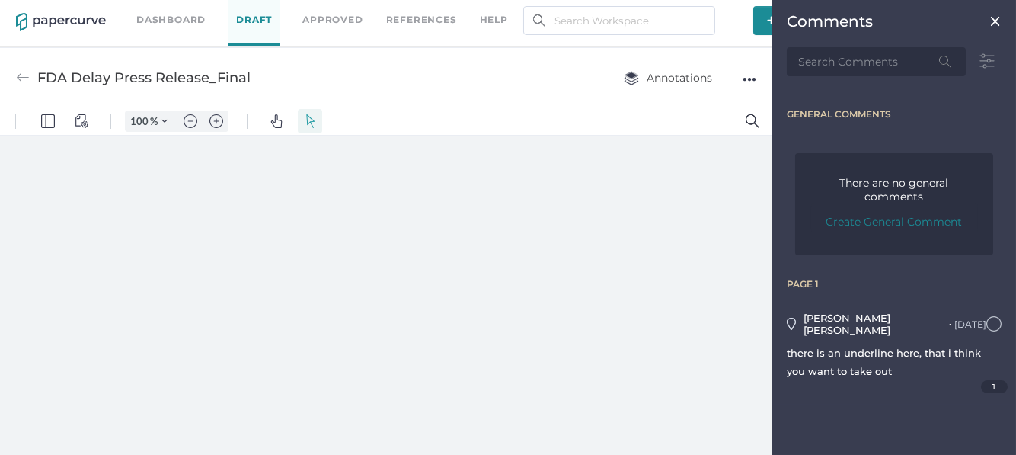
type input "86"
click at [993, 20] on img at bounding box center [995, 21] width 12 height 12
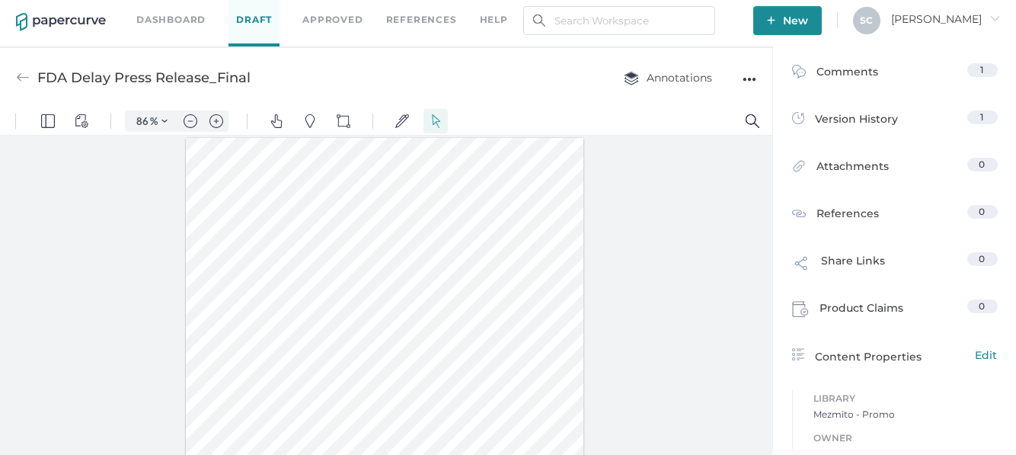
click at [504, 307] on div at bounding box center [385, 396] width 398 height 516
click at [410, 268] on div at bounding box center [385, 396] width 398 height 516
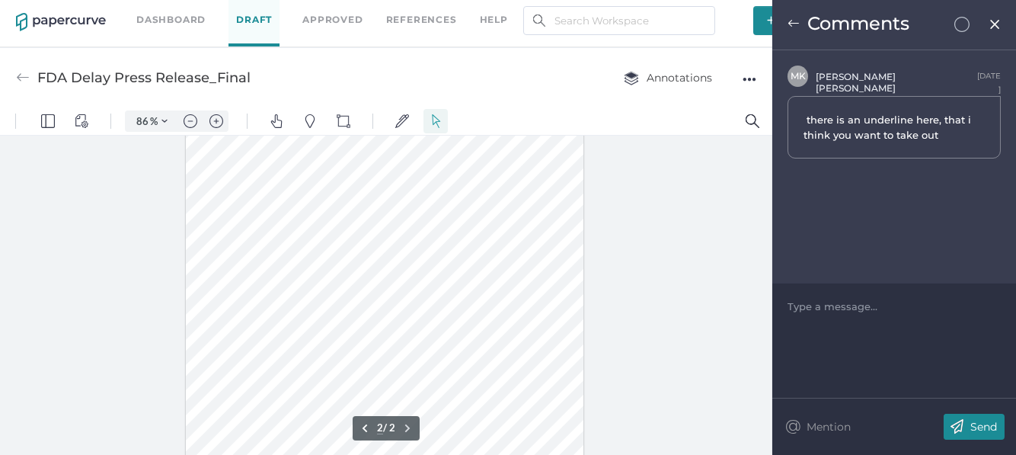
scroll to position [718, 0]
click at [790, 28] on img at bounding box center [793, 24] width 12 height 12
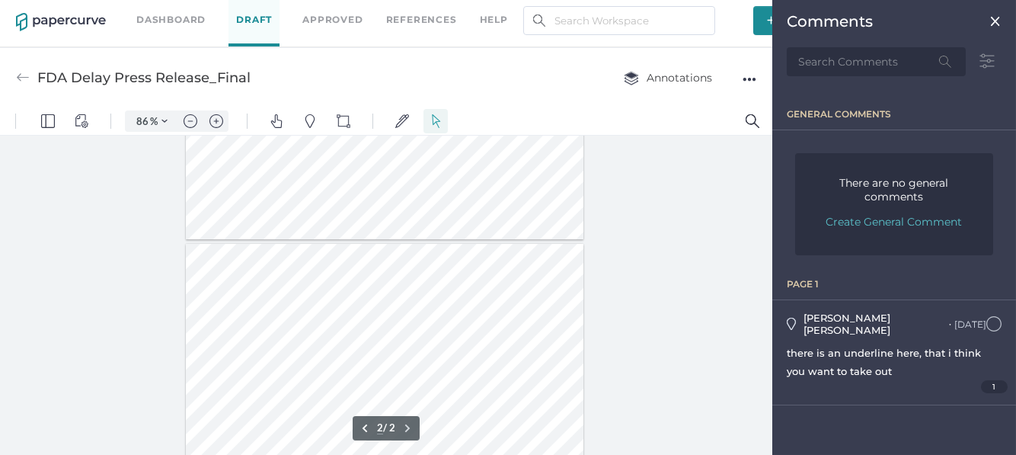
type input "1"
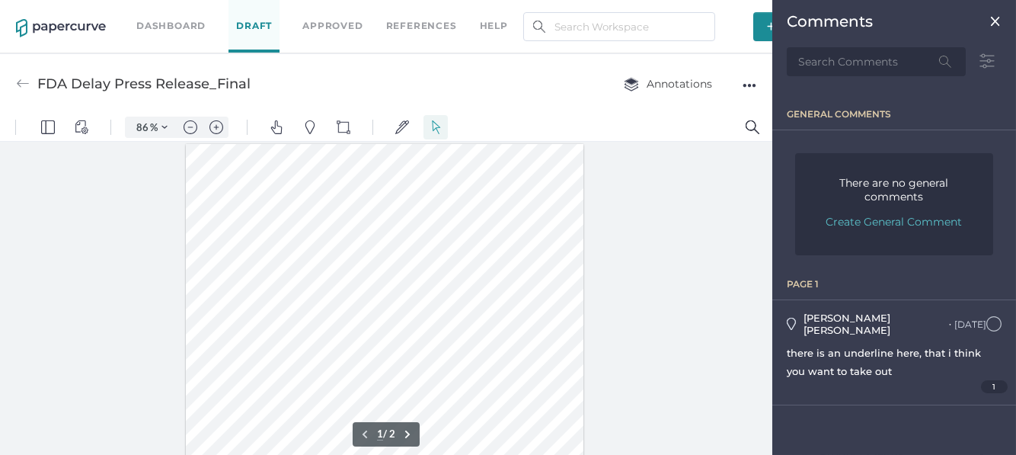
click at [993, 24] on img at bounding box center [995, 21] width 12 height 12
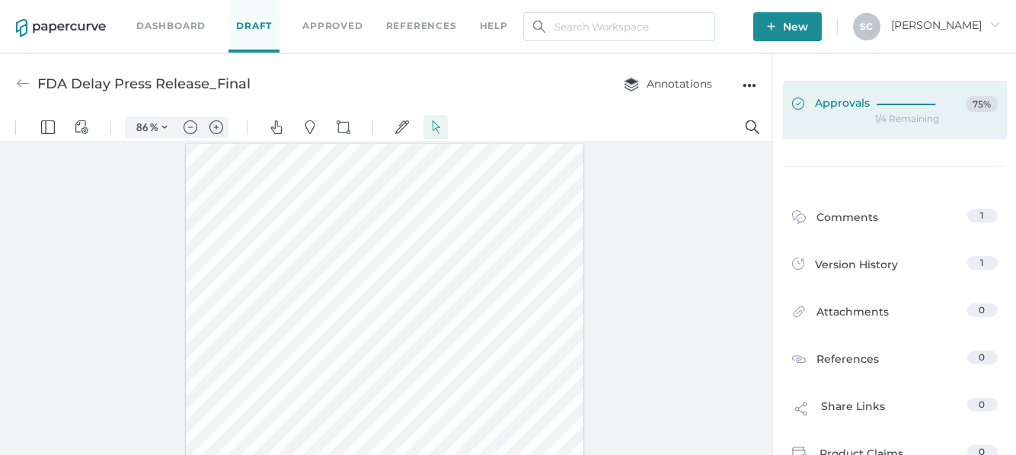
click at [848, 104] on span "Approvals" at bounding box center [831, 104] width 78 height 17
